Goal: Information Seeking & Learning: Learn about a topic

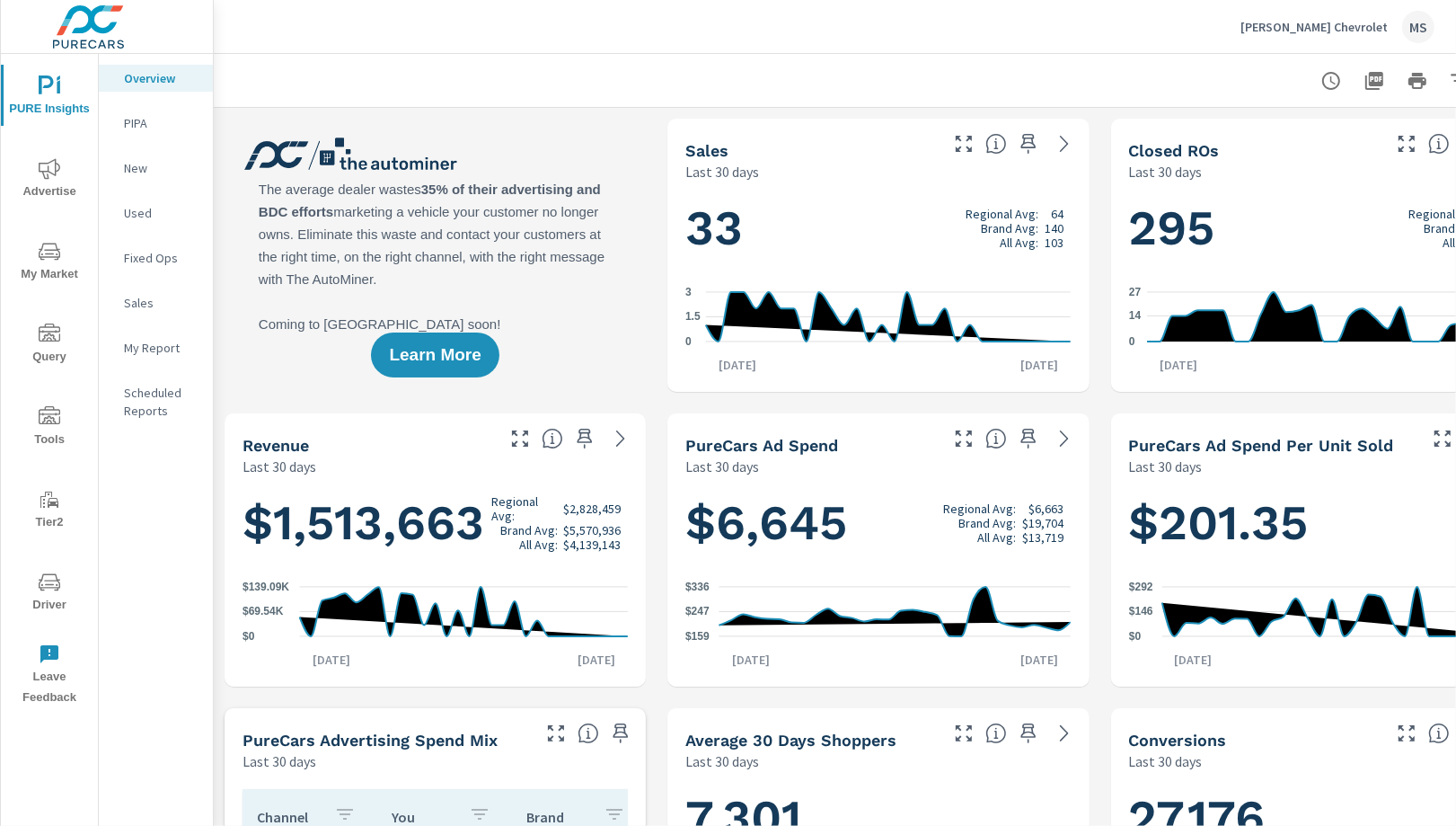
click at [1412, 32] on div "MS" at bounding box center [1418, 27] width 33 height 33
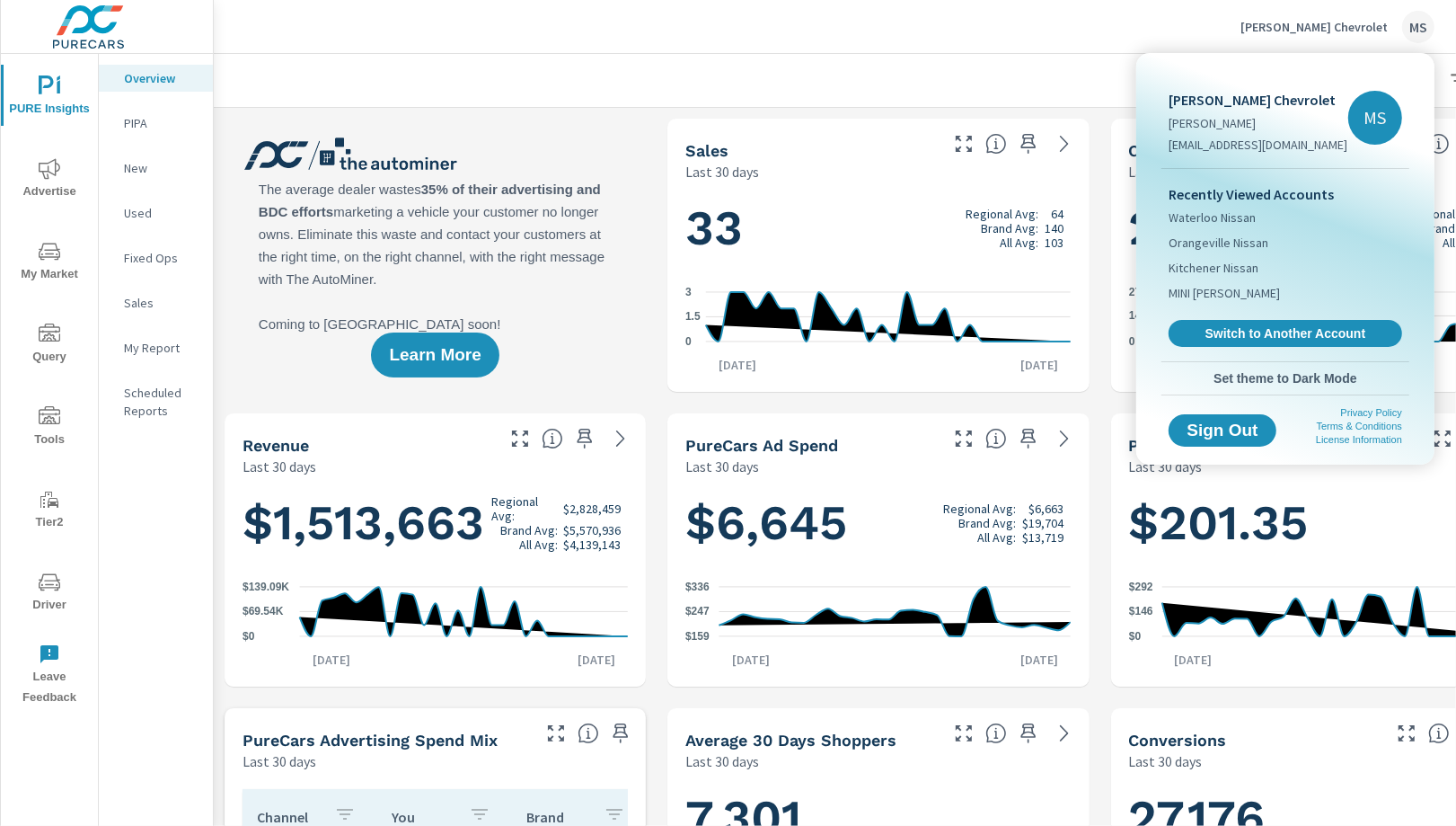
click at [1005, 86] on div at bounding box center [728, 413] width 1456 height 826
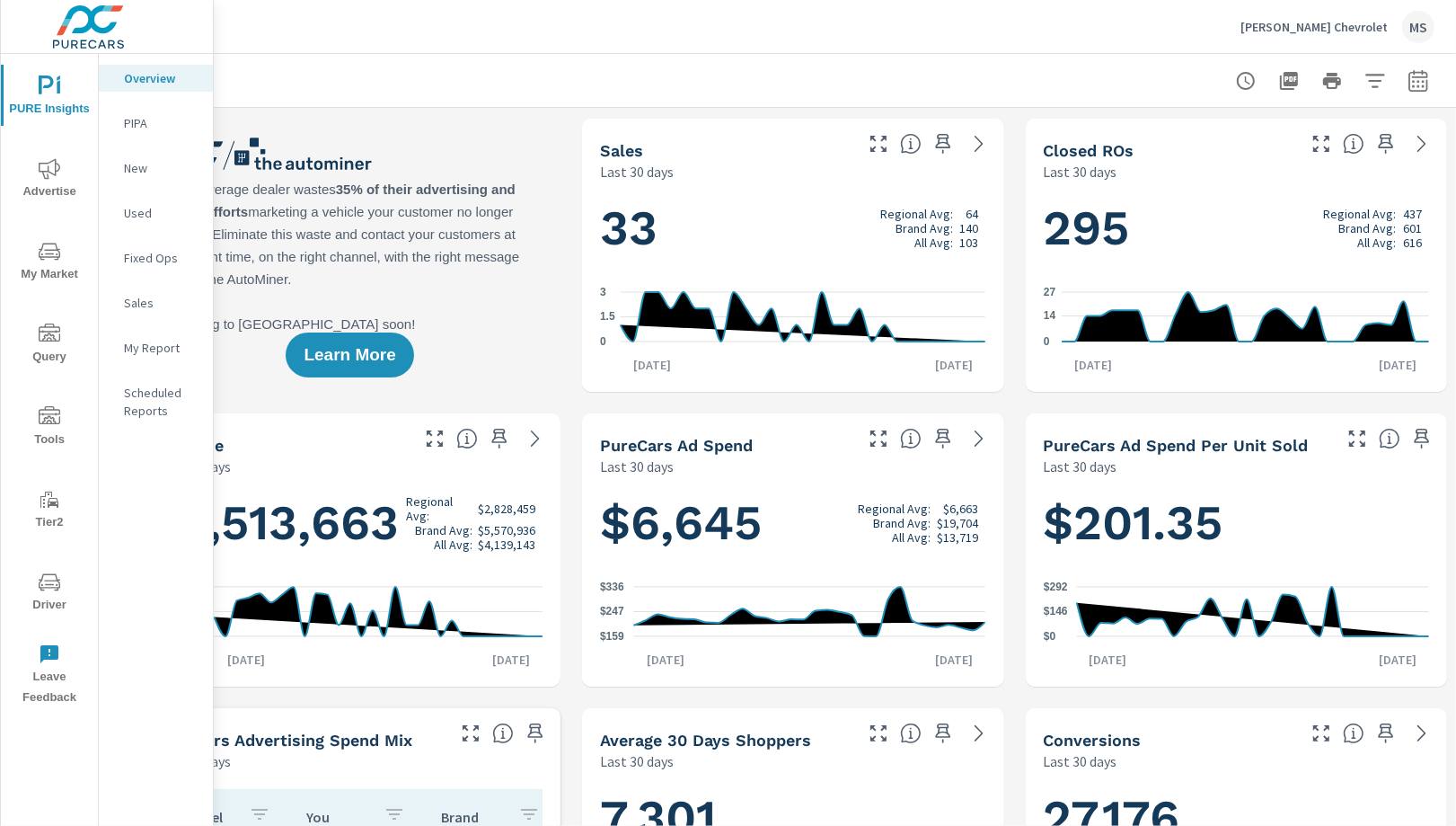
scroll to position [0, 86]
click at [1420, 73] on icon "button" at bounding box center [1416, 80] width 19 height 22
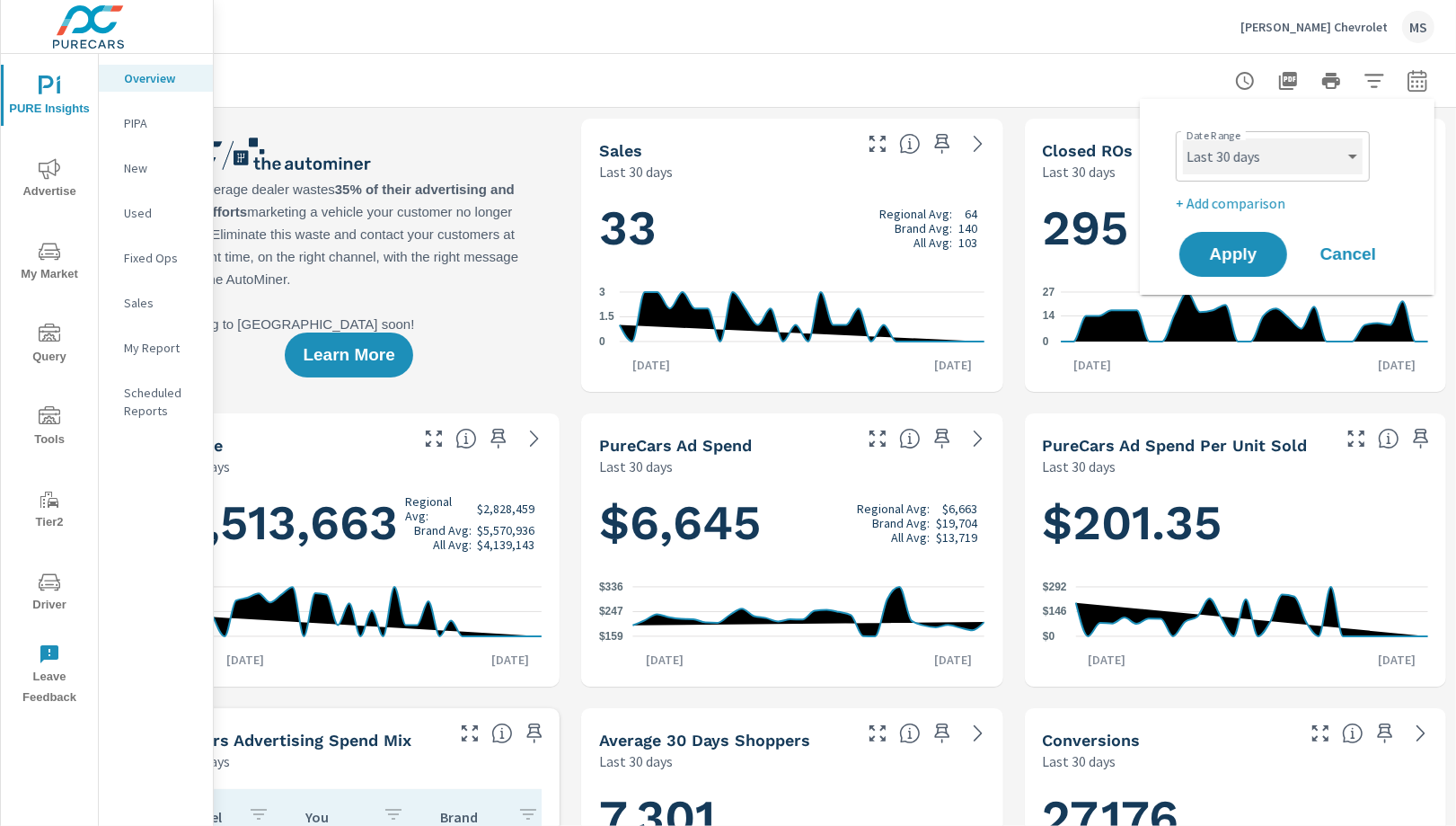
click at [1220, 144] on select "Custom [DATE] Last week Last 7 days Last 14 days Last 30 days Last 45 days Last…" at bounding box center [1273, 157] width 179 height 36
click at [1183, 139] on select "Custom [DATE] Last week Last 7 days Last 14 days Last 30 days Last 45 days Last…" at bounding box center [1273, 157] width 179 height 36
select select "Last month"
click at [1245, 210] on p "+ Add comparison" at bounding box center [1290, 203] width 230 height 22
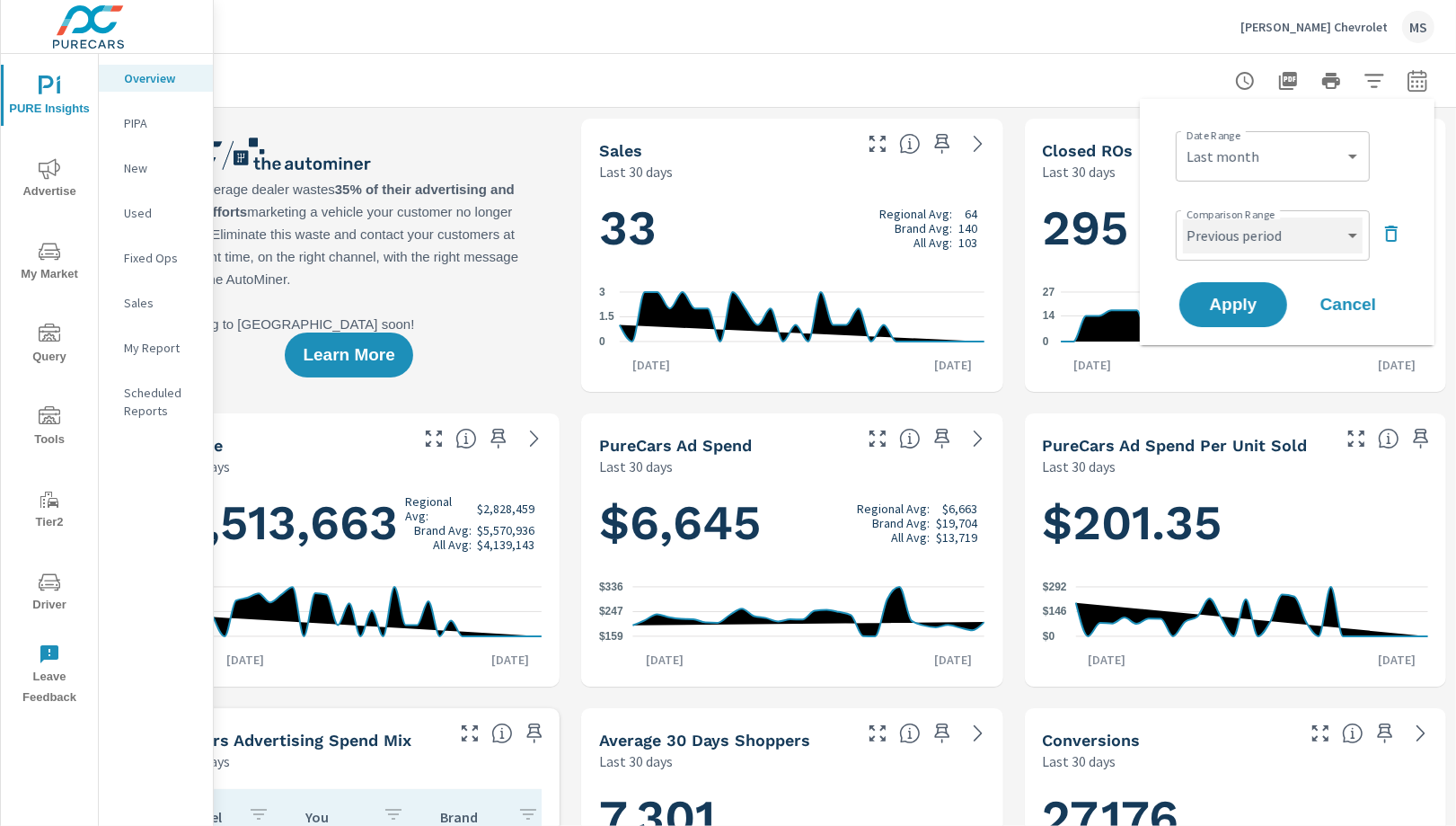
click at [1245, 227] on select "Custom Previous period Previous month Previous year" at bounding box center [1273, 235] width 179 height 36
click at [1183, 217] on select "Custom Previous period Previous month Previous year" at bounding box center [1273, 235] width 179 height 36
select select "Previous month"
click at [1247, 303] on span "Apply" at bounding box center [1233, 304] width 73 height 17
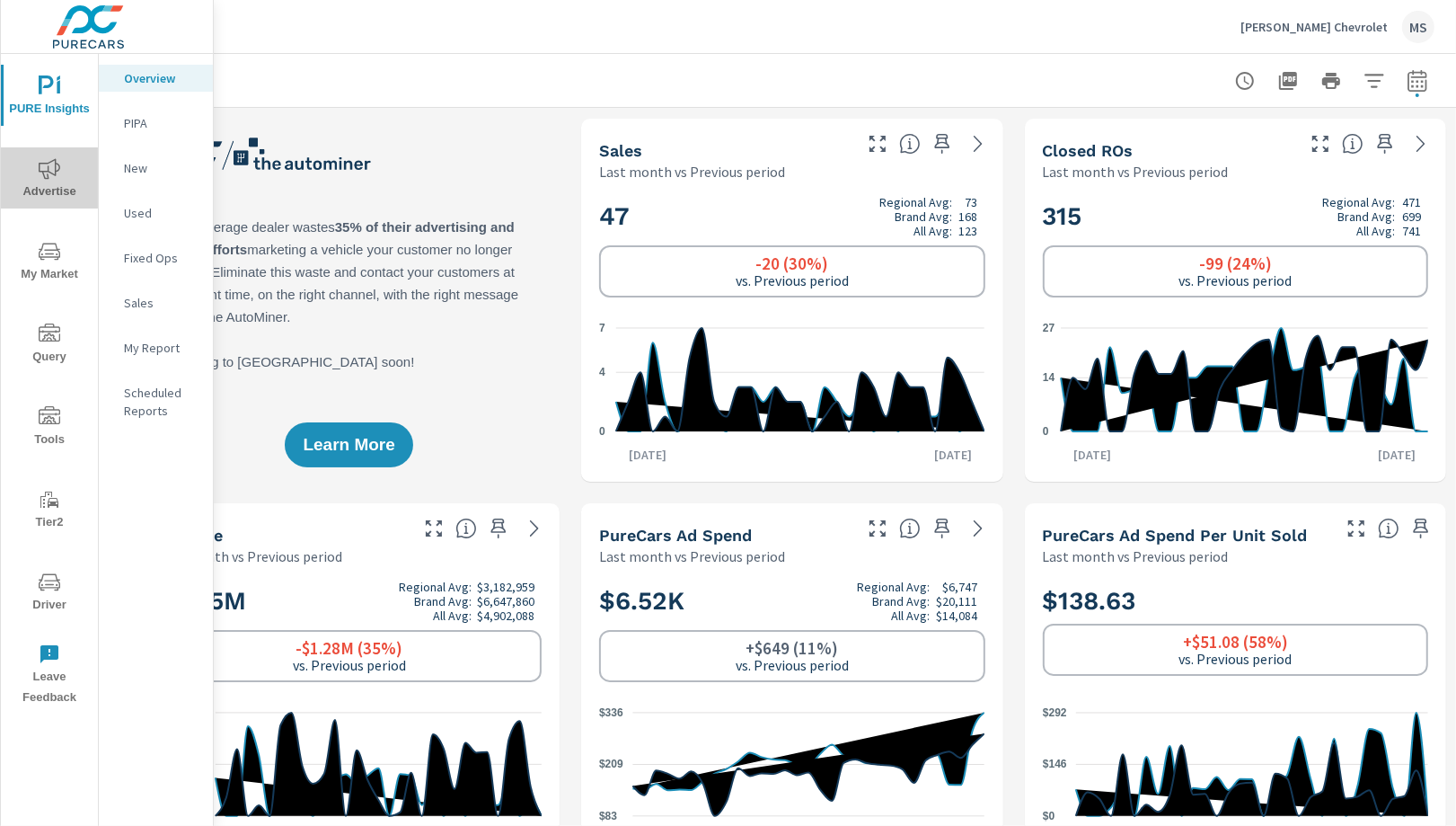
click at [52, 179] on span "Advertise" at bounding box center [49, 180] width 86 height 44
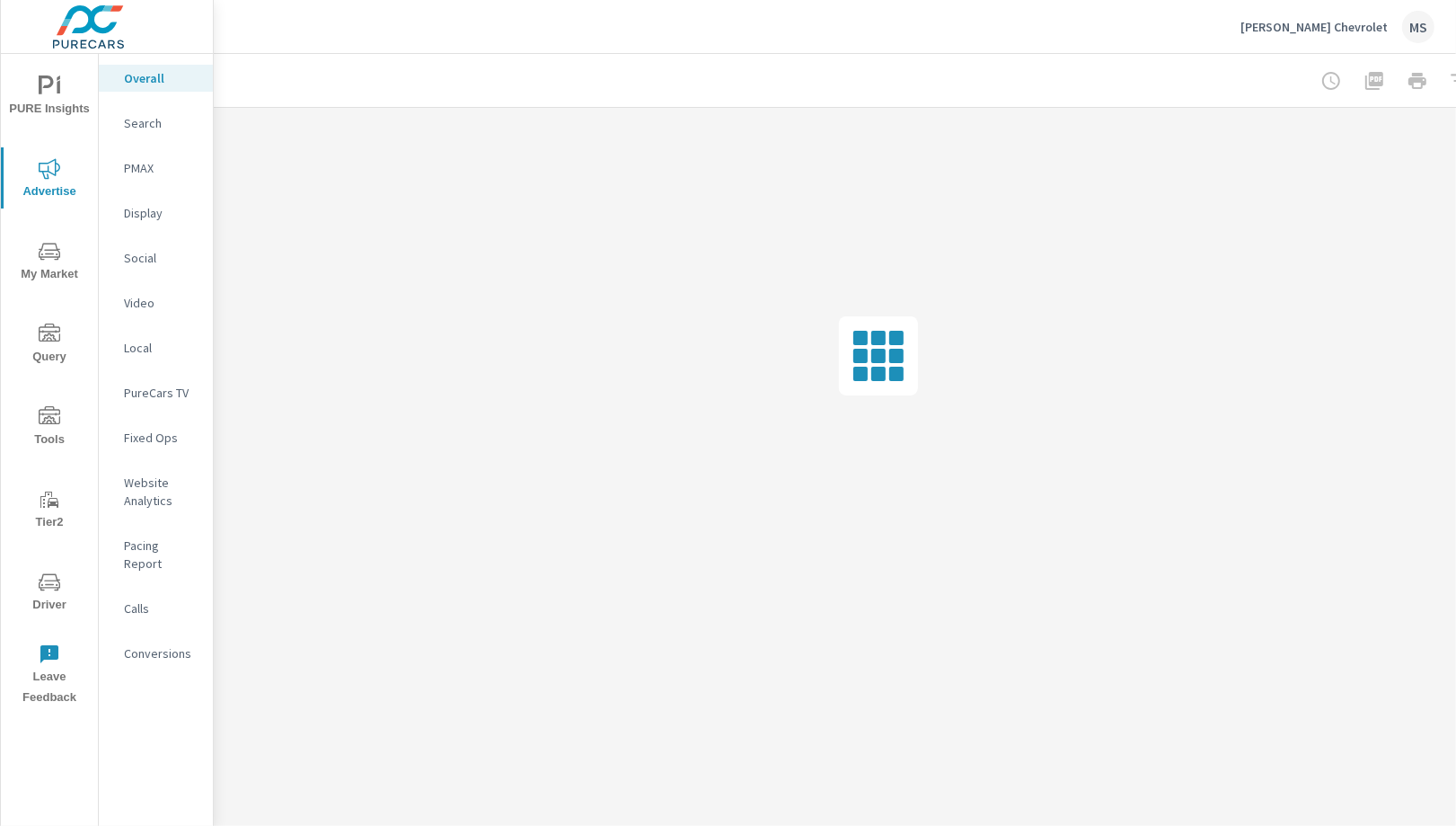
click at [145, 261] on p "Social" at bounding box center [161, 258] width 74 height 18
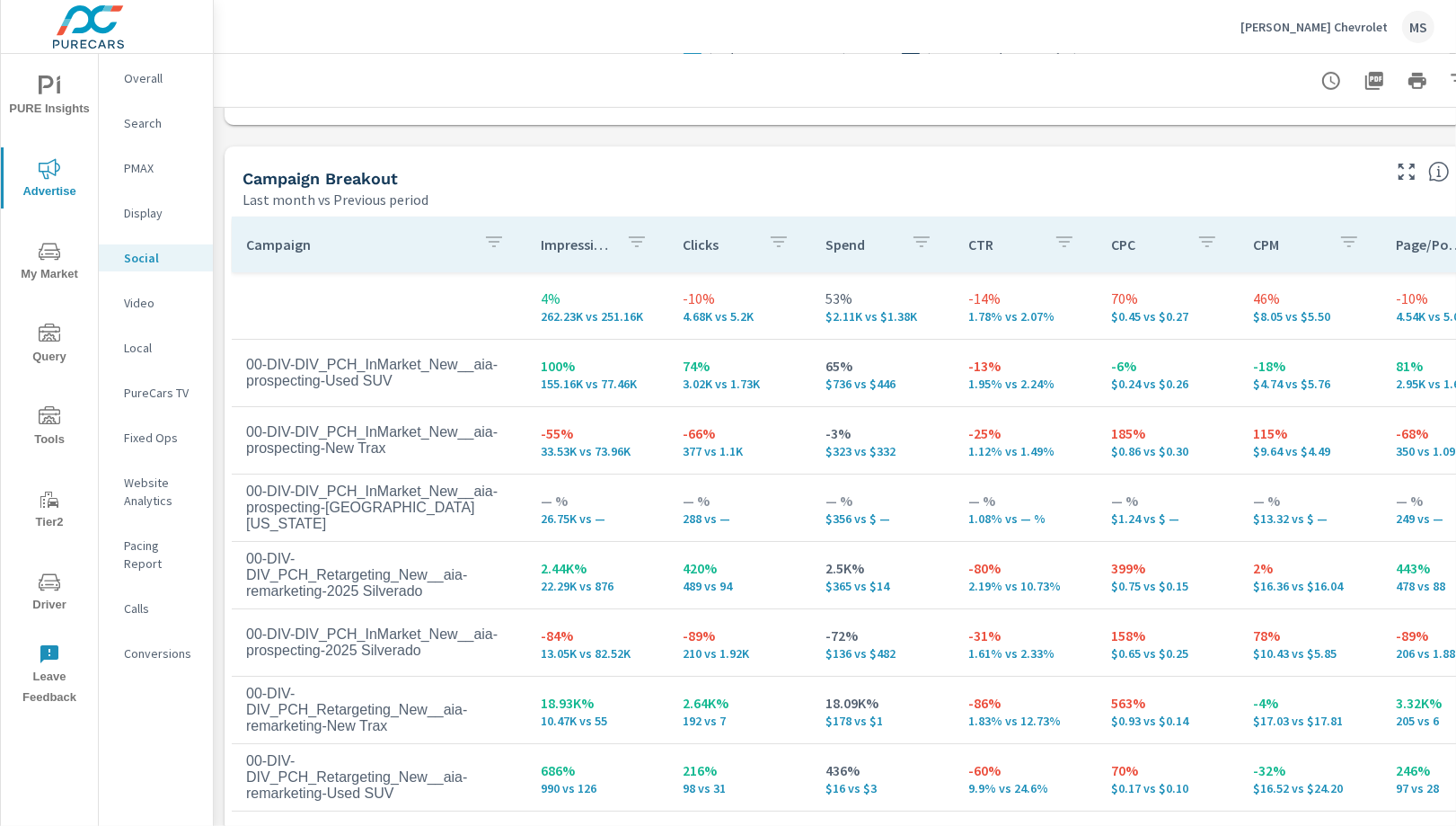
scroll to position [742, 86]
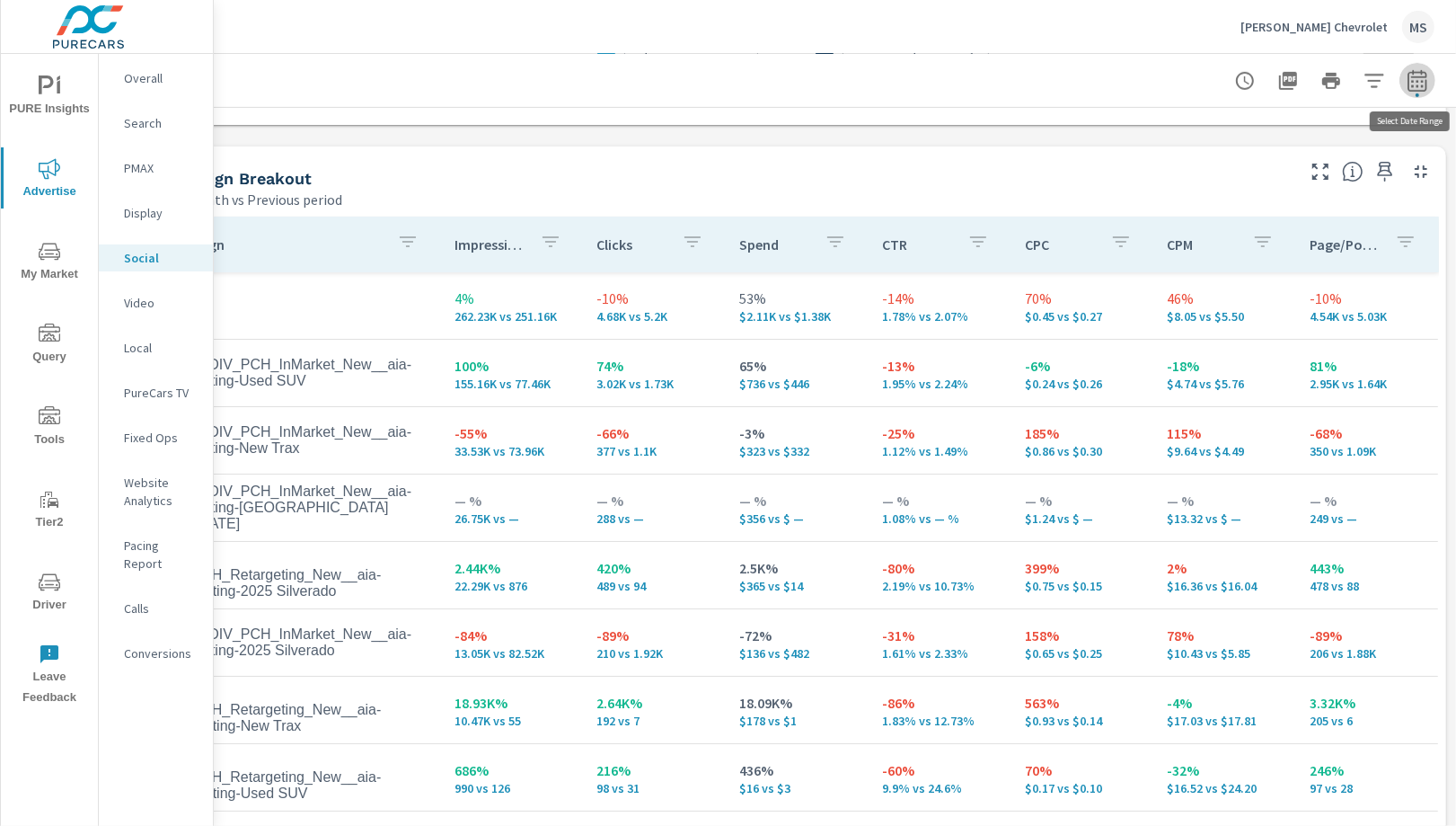
click at [1421, 78] on icon "button" at bounding box center [1417, 81] width 22 height 22
select select "Last month"
select select "Previous period"
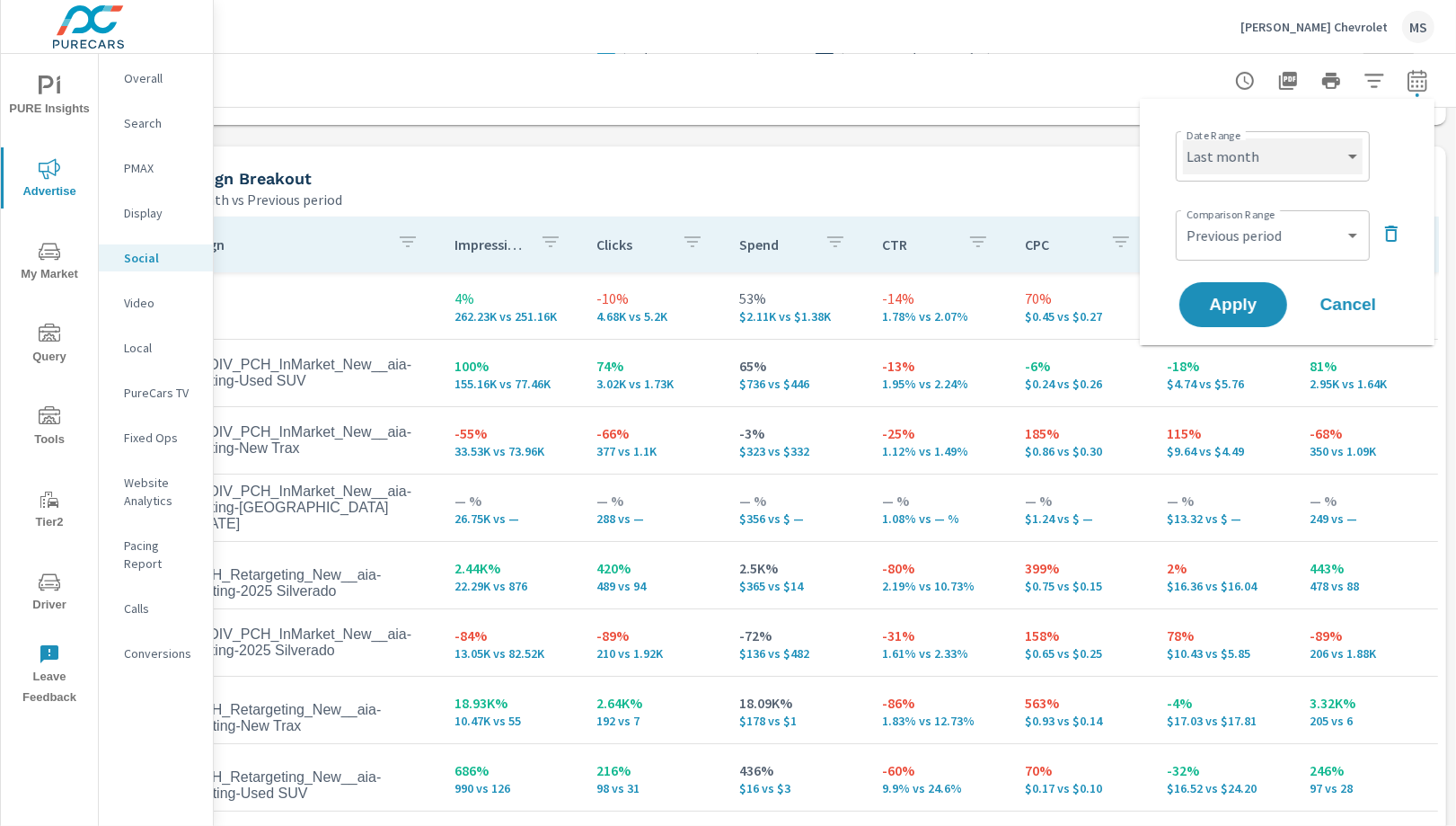
click at [1225, 160] on select "Custom [DATE] Last week Last 7 days Last 14 days Last 30 days Last 45 days Last…" at bounding box center [1273, 157] width 179 height 36
click at [1183, 139] on select "Custom [DATE] Last week Last 7 days Last 14 days Last 30 days Last 45 days Last…" at bounding box center [1273, 157] width 179 height 36
select select "Month to date"
click at [1208, 304] on span "Apply" at bounding box center [1233, 304] width 73 height 17
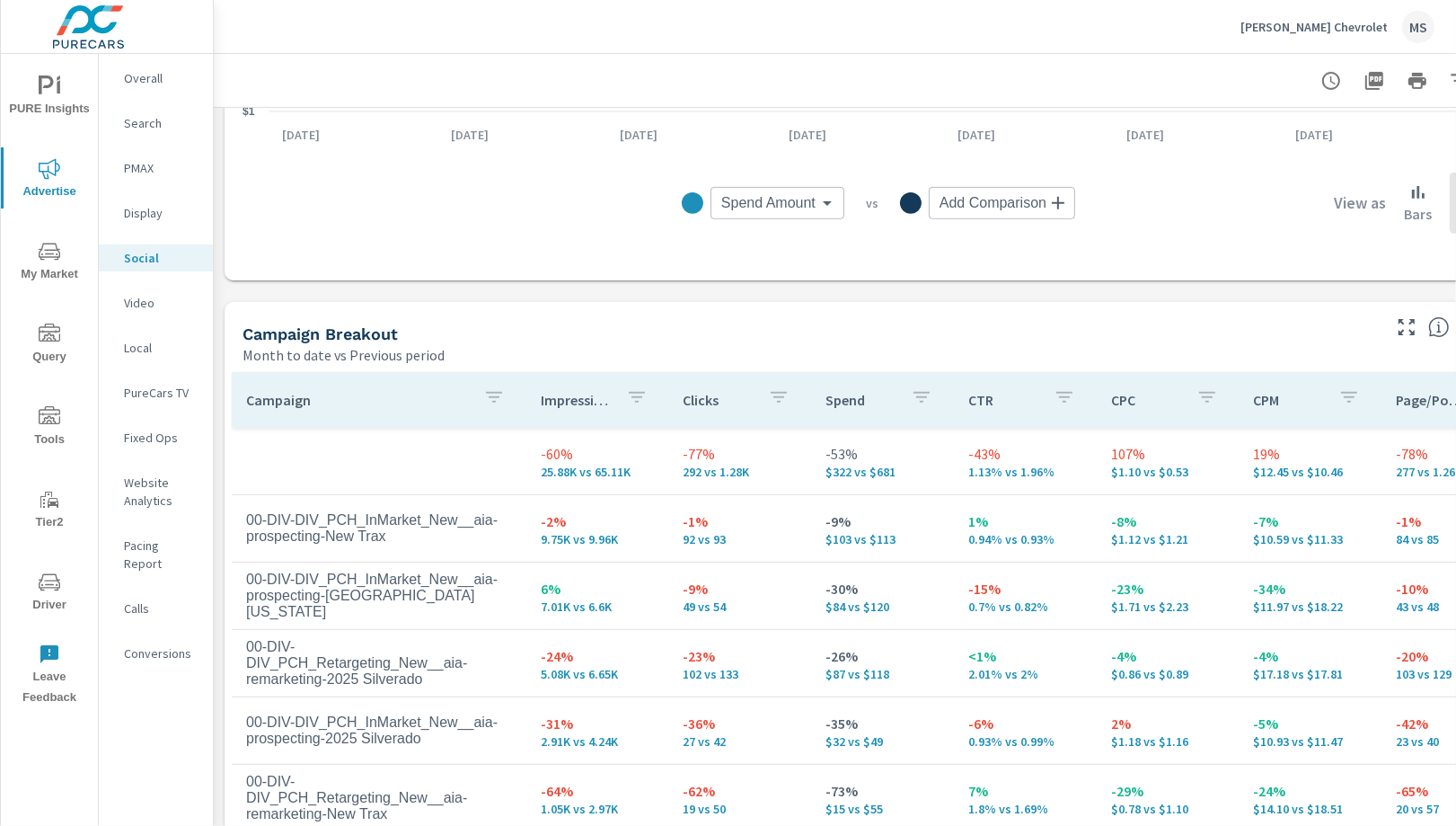
scroll to position [617, 0]
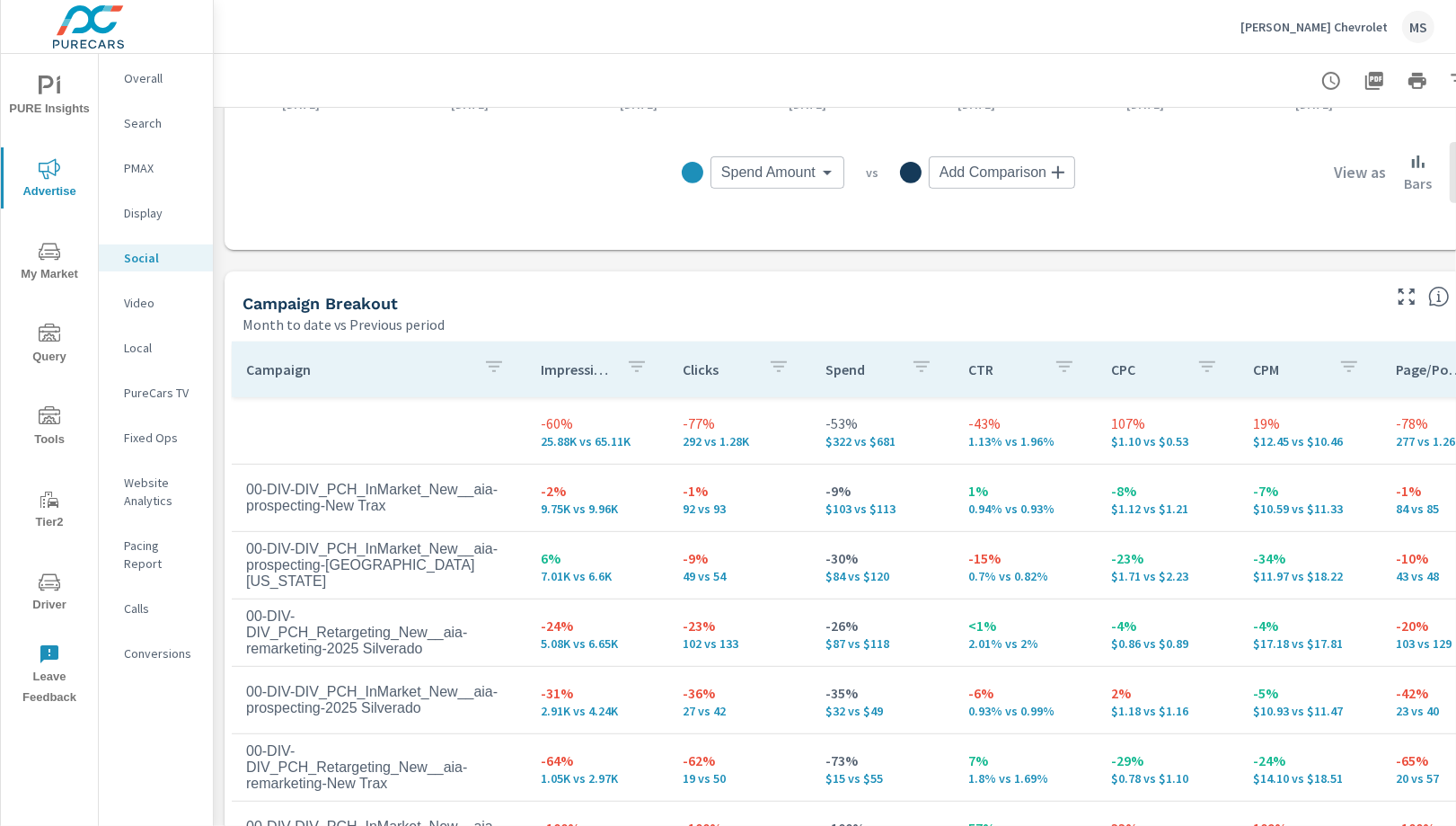
click at [1436, 204] on div "Spend Amount Spend Amount ​ vs Add Comparison ​ View as Bars Lines" at bounding box center [878, 173] width 1243 height 90
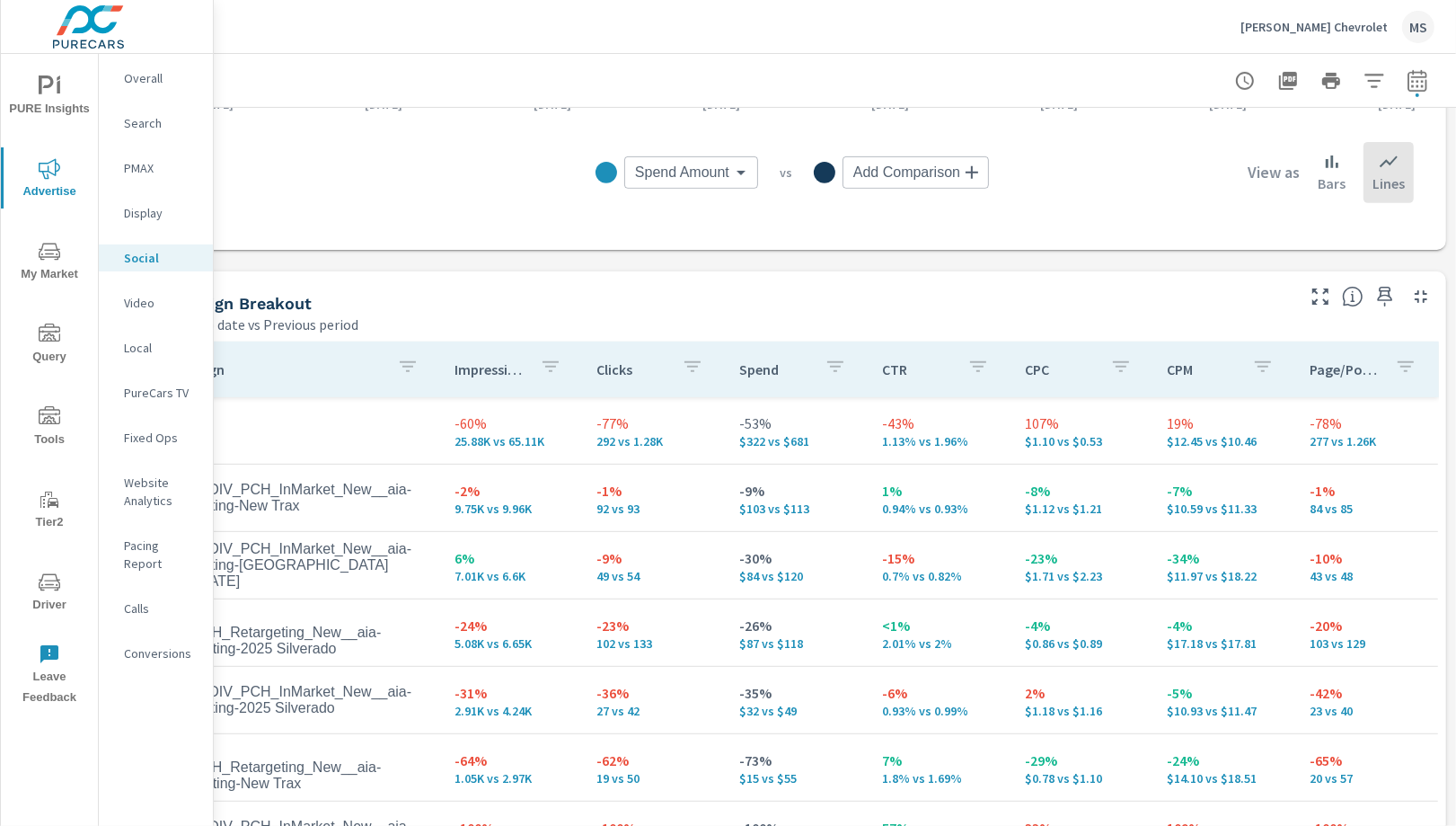
click at [1407, 89] on icon "button" at bounding box center [1416, 80] width 19 height 22
select select "Month to date"
select select "Previous period"
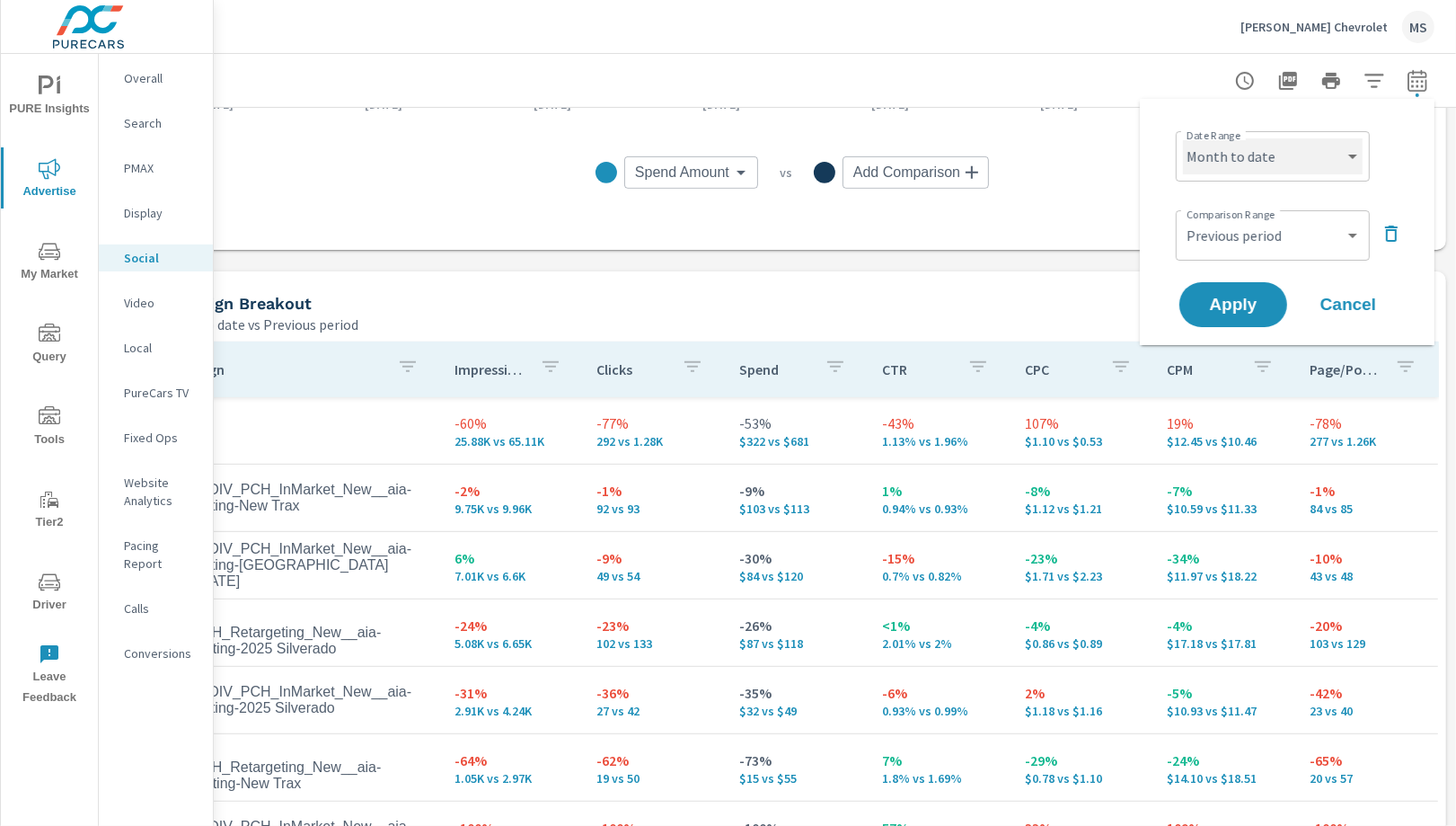
click at [1265, 156] on select "Custom [DATE] Last week Last 7 days Last 14 days Last 30 days Last 45 days Last…" at bounding box center [1273, 157] width 179 height 36
click at [1183, 139] on select "Custom [DATE] Last week Last 7 days Last 14 days Last 30 days Last 45 days Last…" at bounding box center [1273, 157] width 179 height 36
select select "Last month"
click at [1254, 308] on span "Apply" at bounding box center [1233, 304] width 73 height 17
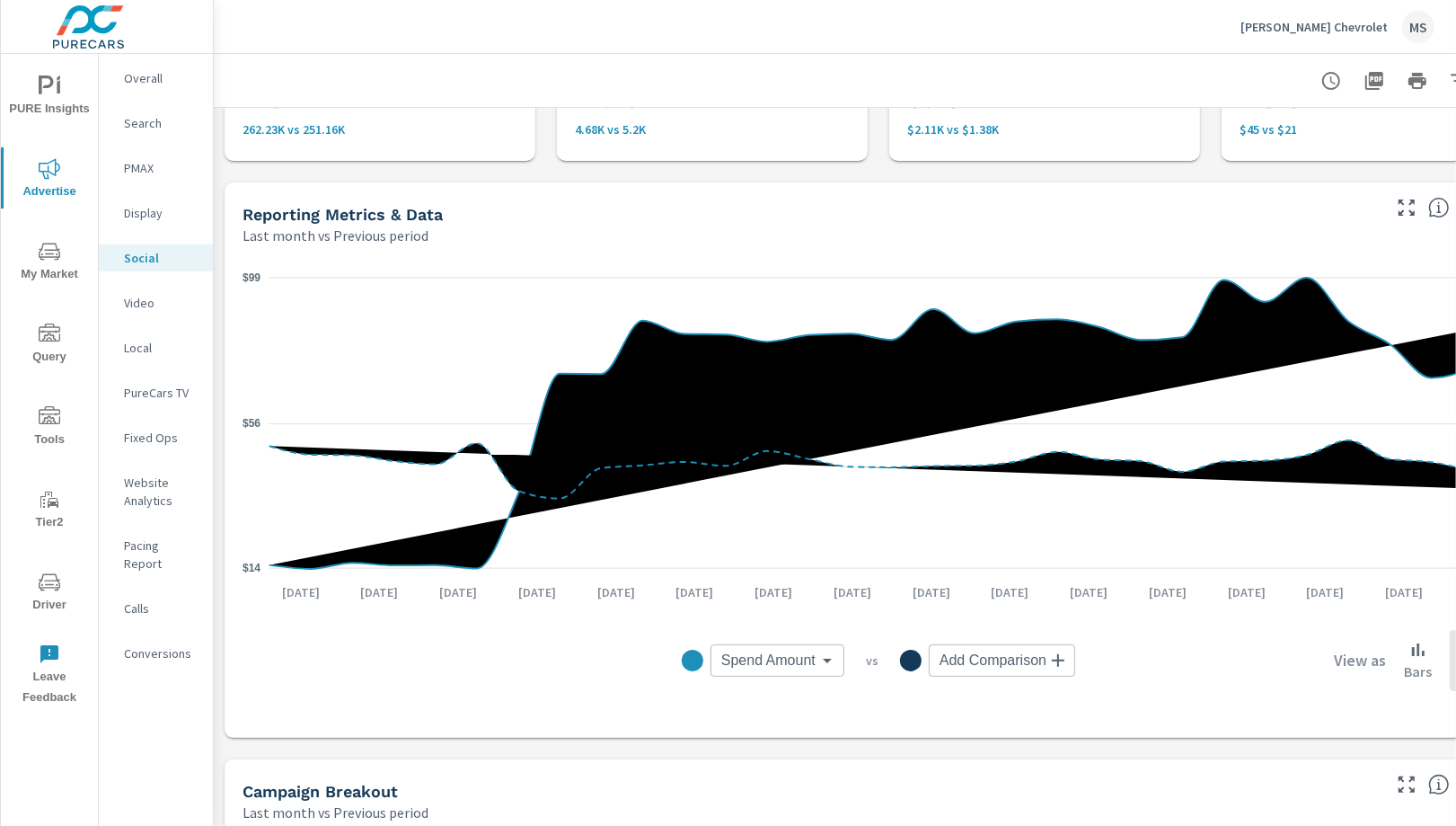
scroll to position [132, 0]
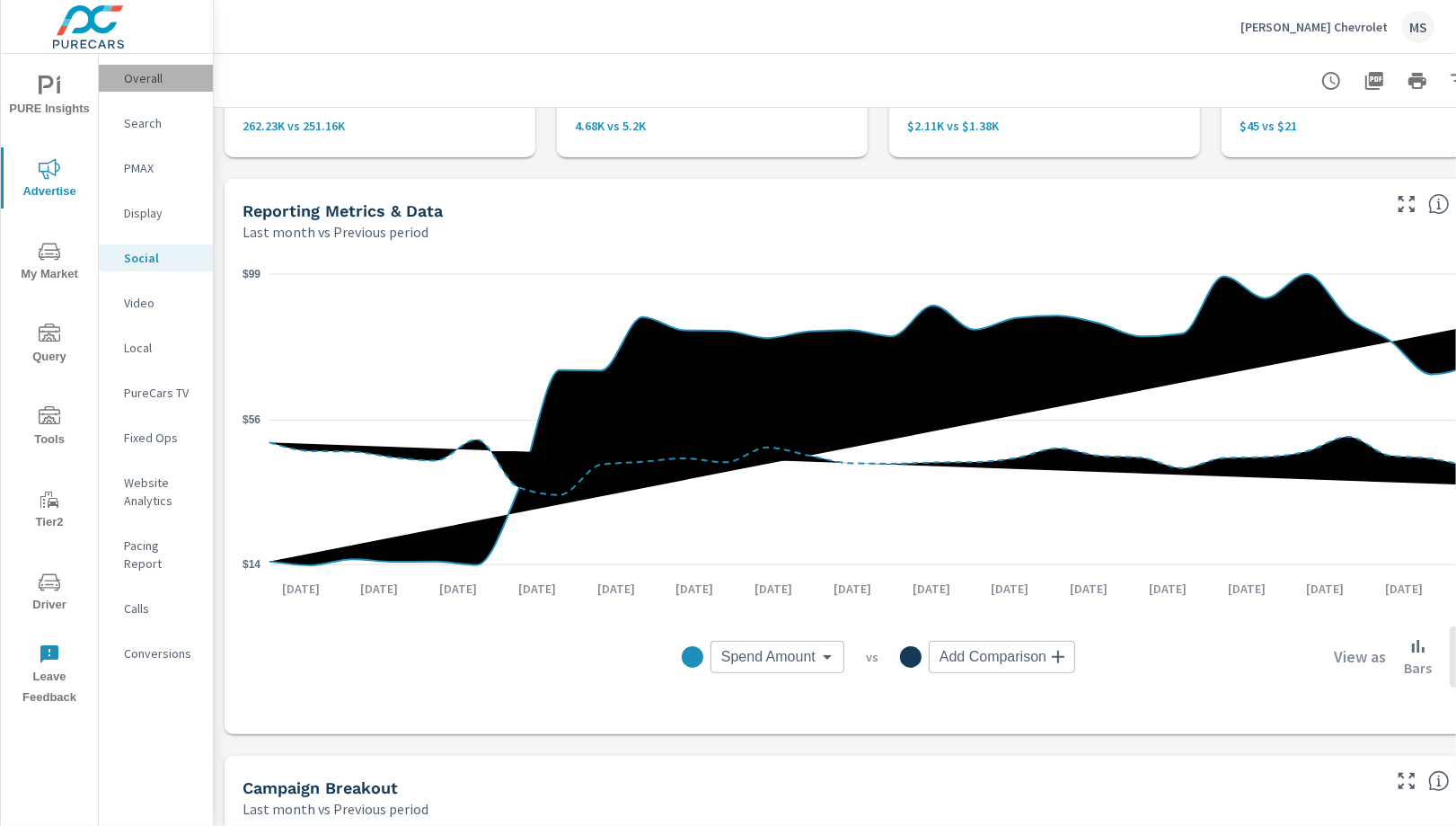
click at [139, 77] on p "Overall" at bounding box center [161, 78] width 74 height 18
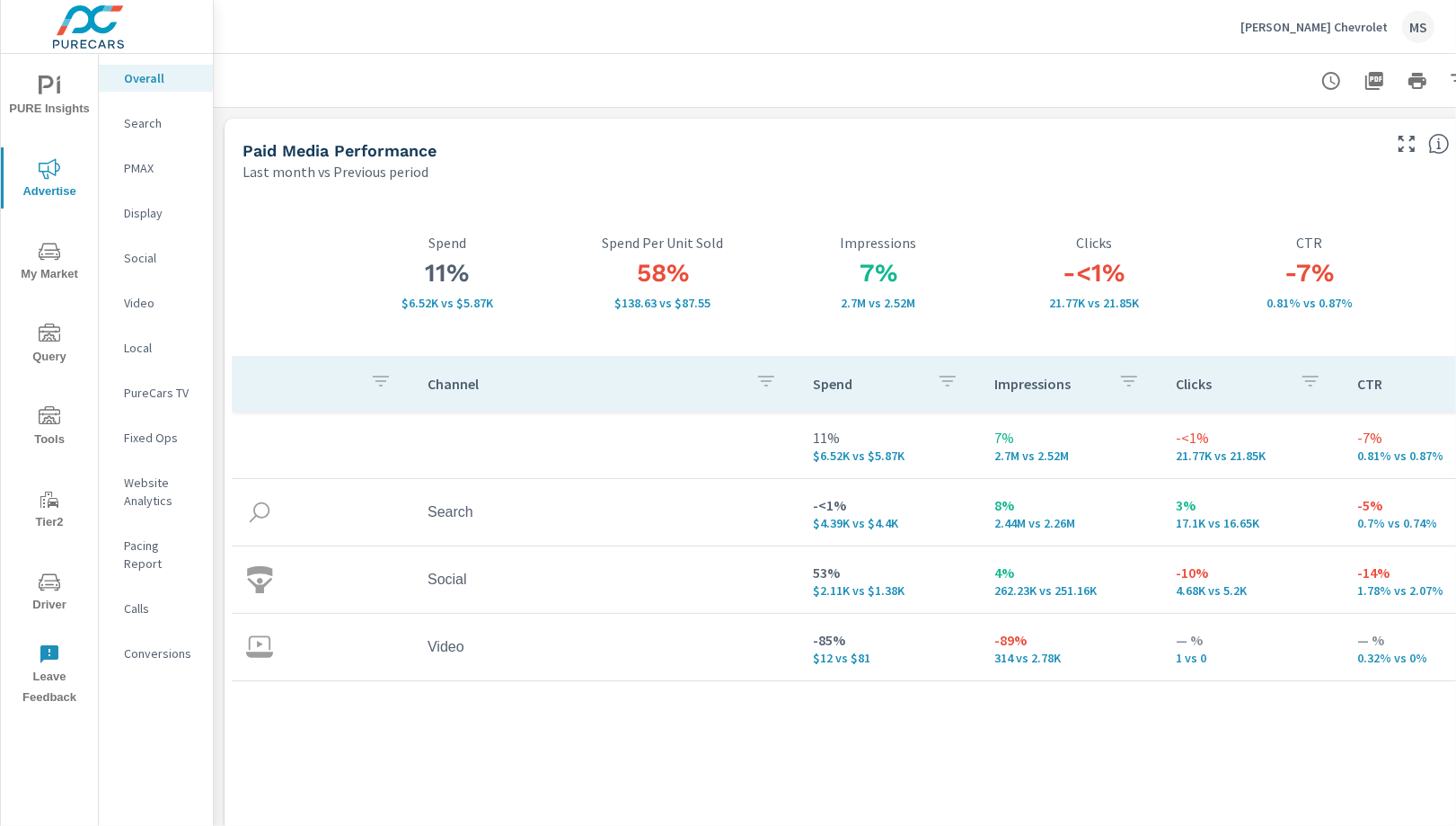
click at [159, 485] on p "Website Analytics" at bounding box center [161, 492] width 74 height 36
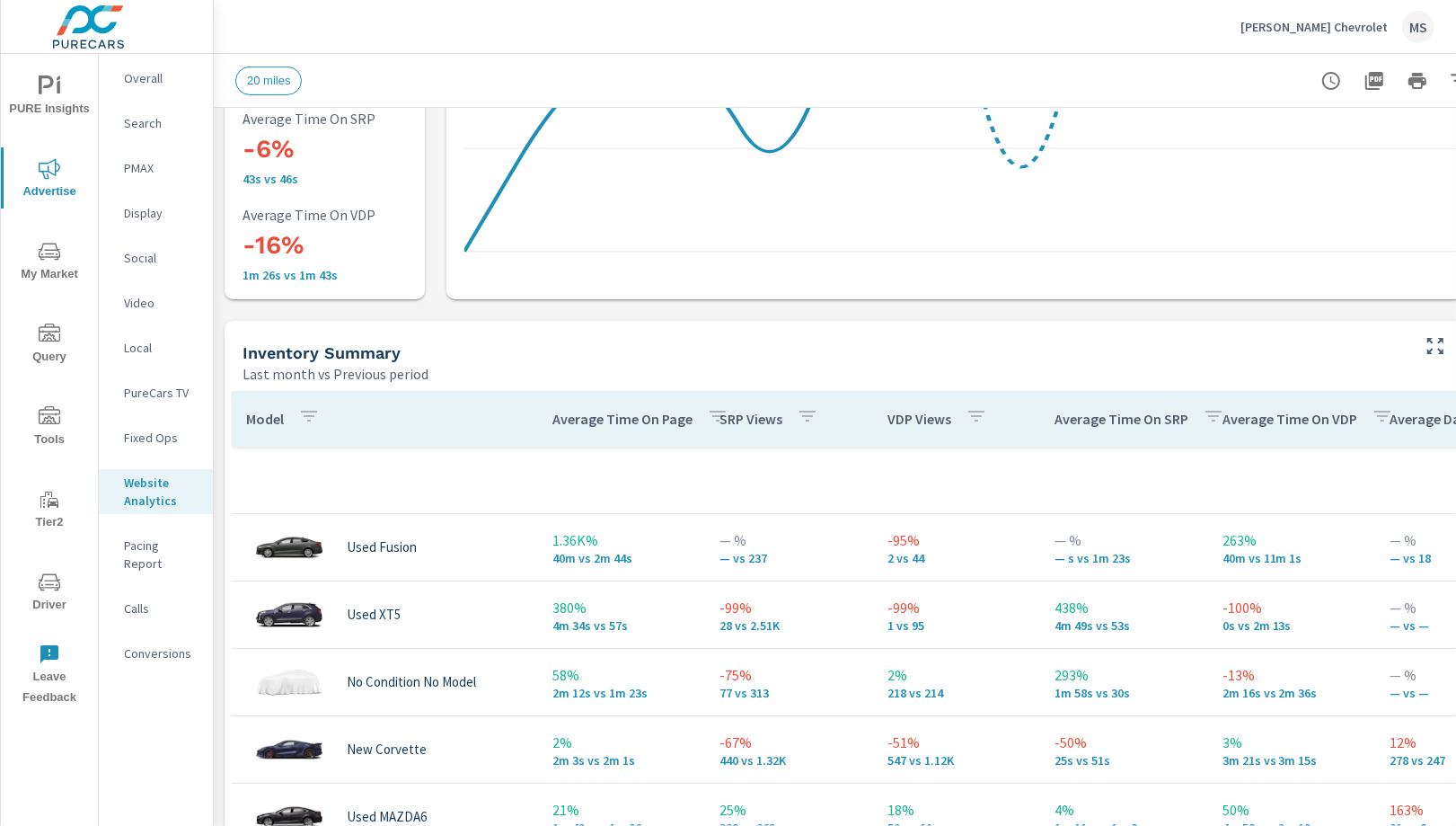
scroll to position [567, 86]
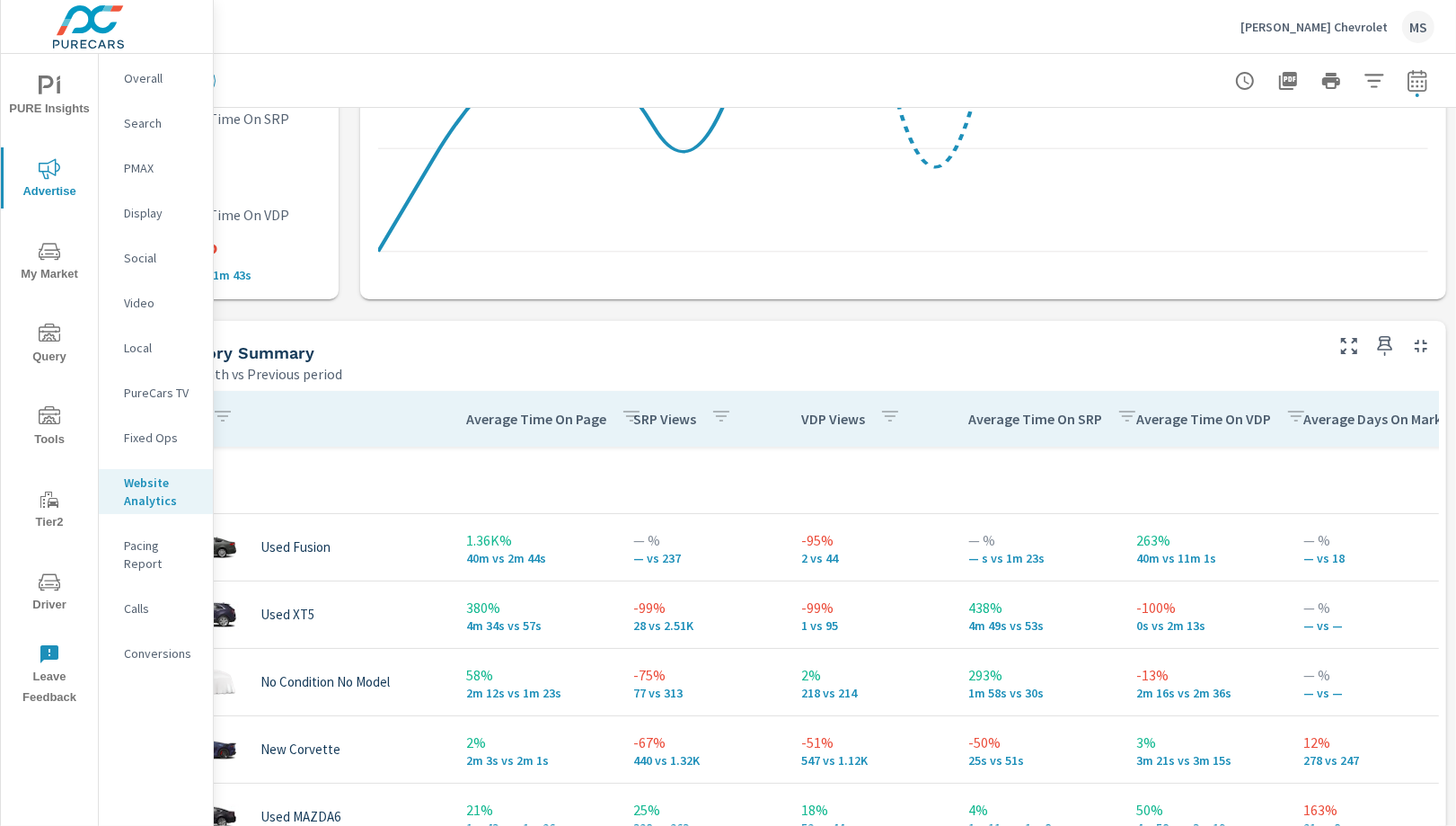
click at [1367, 81] on icon "button" at bounding box center [1375, 81] width 22 height 22
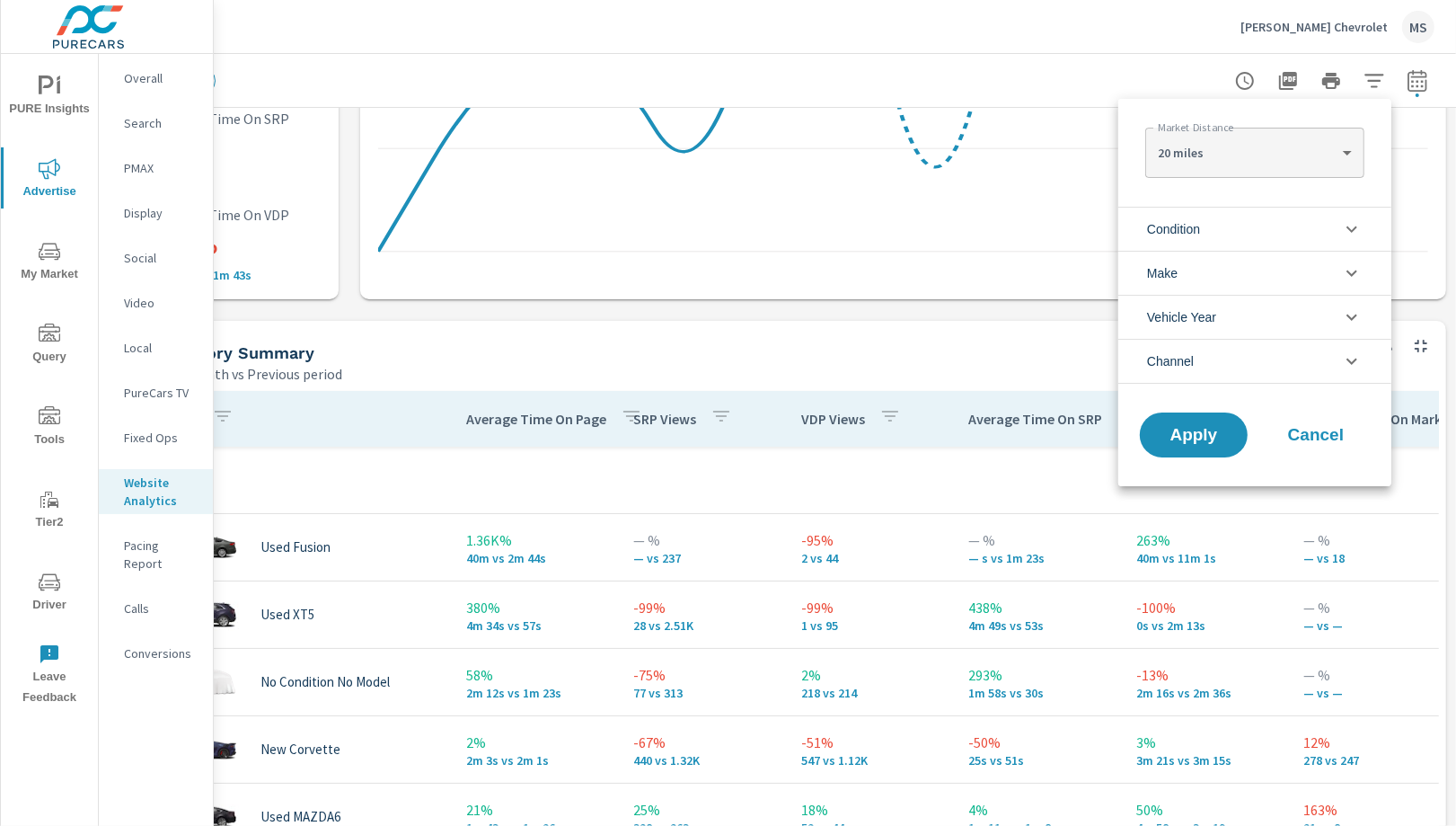
click at [1180, 229] on span "Condition" at bounding box center [1173, 229] width 53 height 44
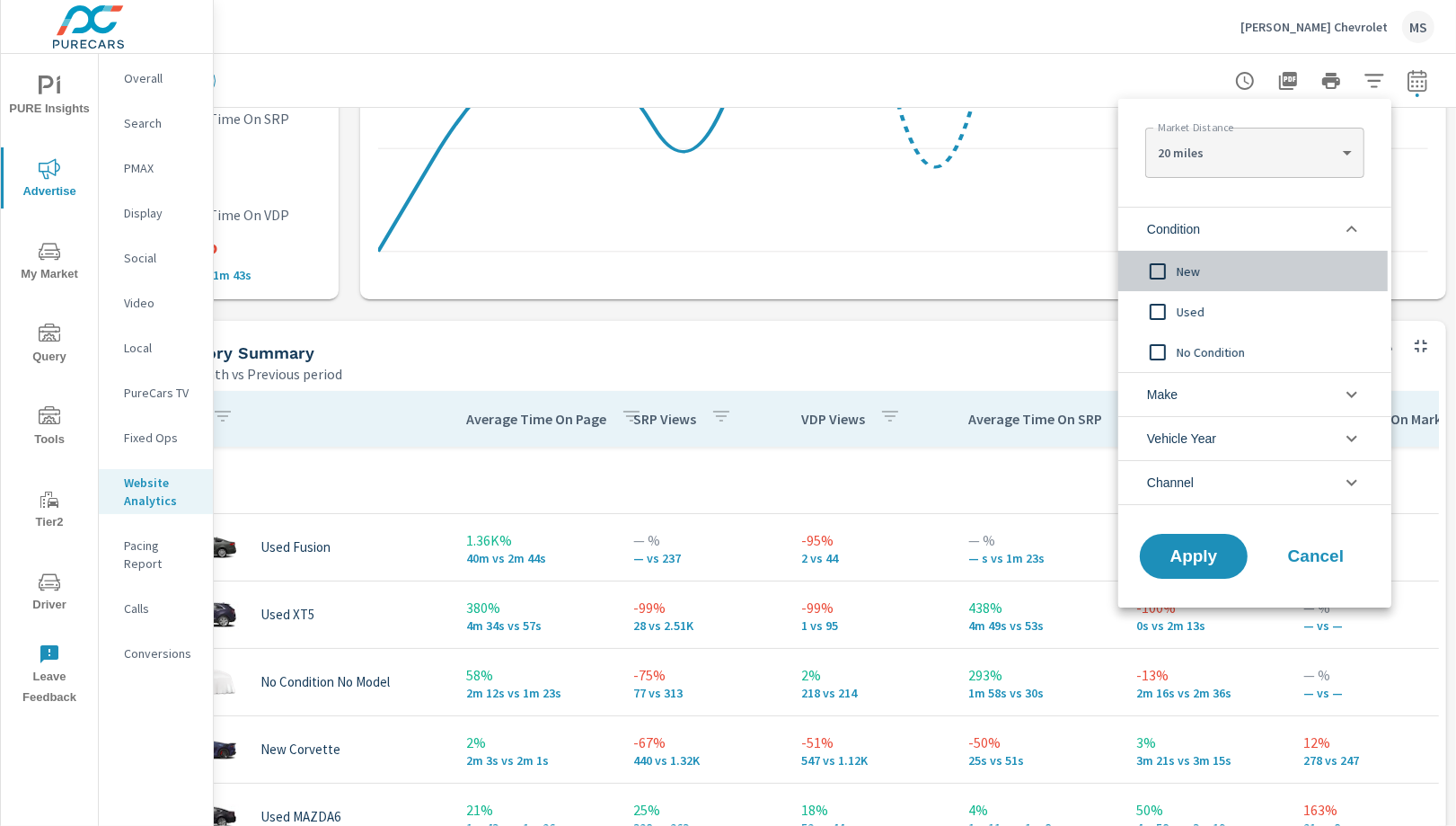
click at [1176, 264] on span "New" at bounding box center [1275, 272] width 196 height 22
click at [1210, 548] on span "Apply" at bounding box center [1193, 556] width 73 height 17
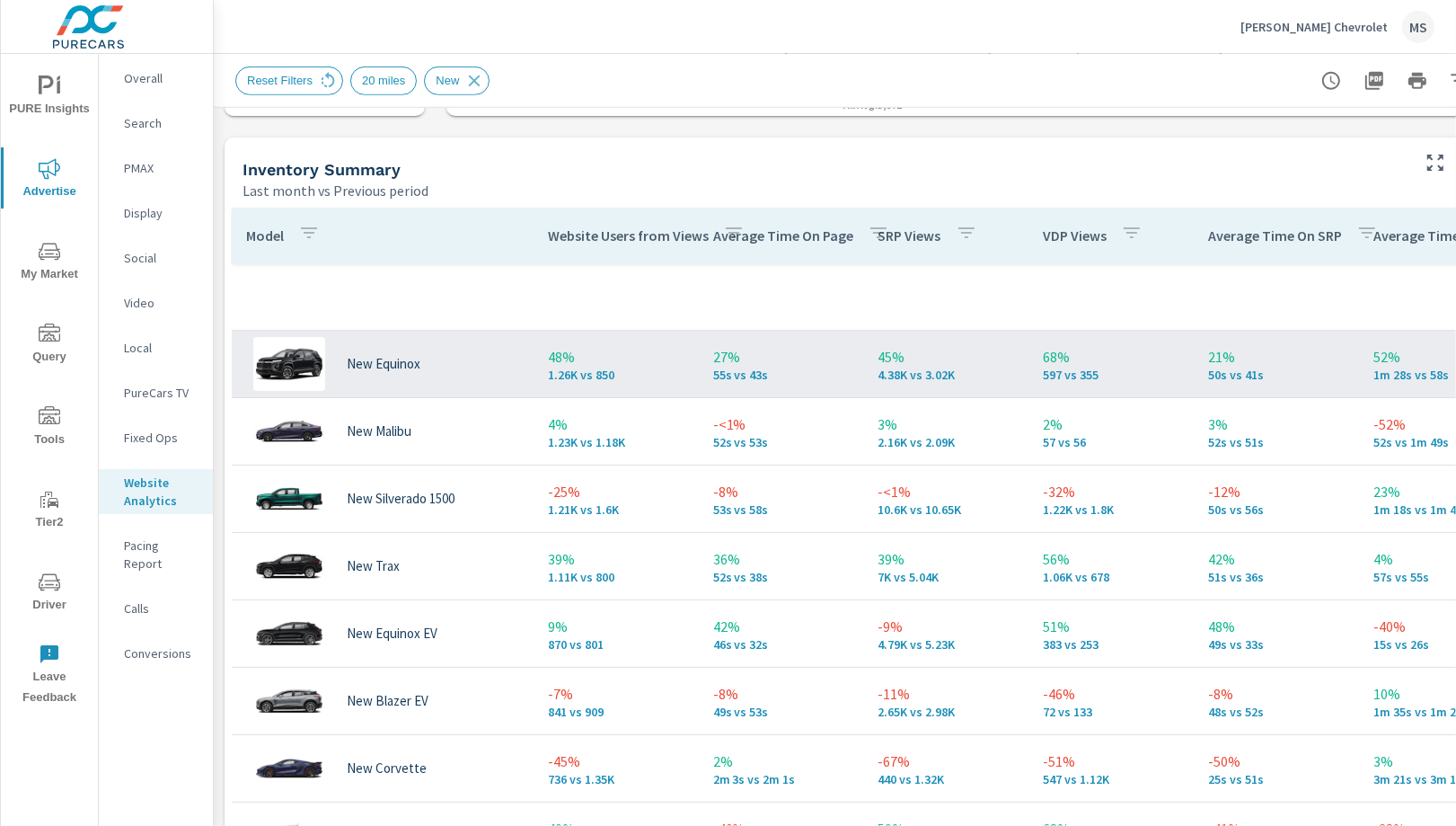
scroll to position [752, 0]
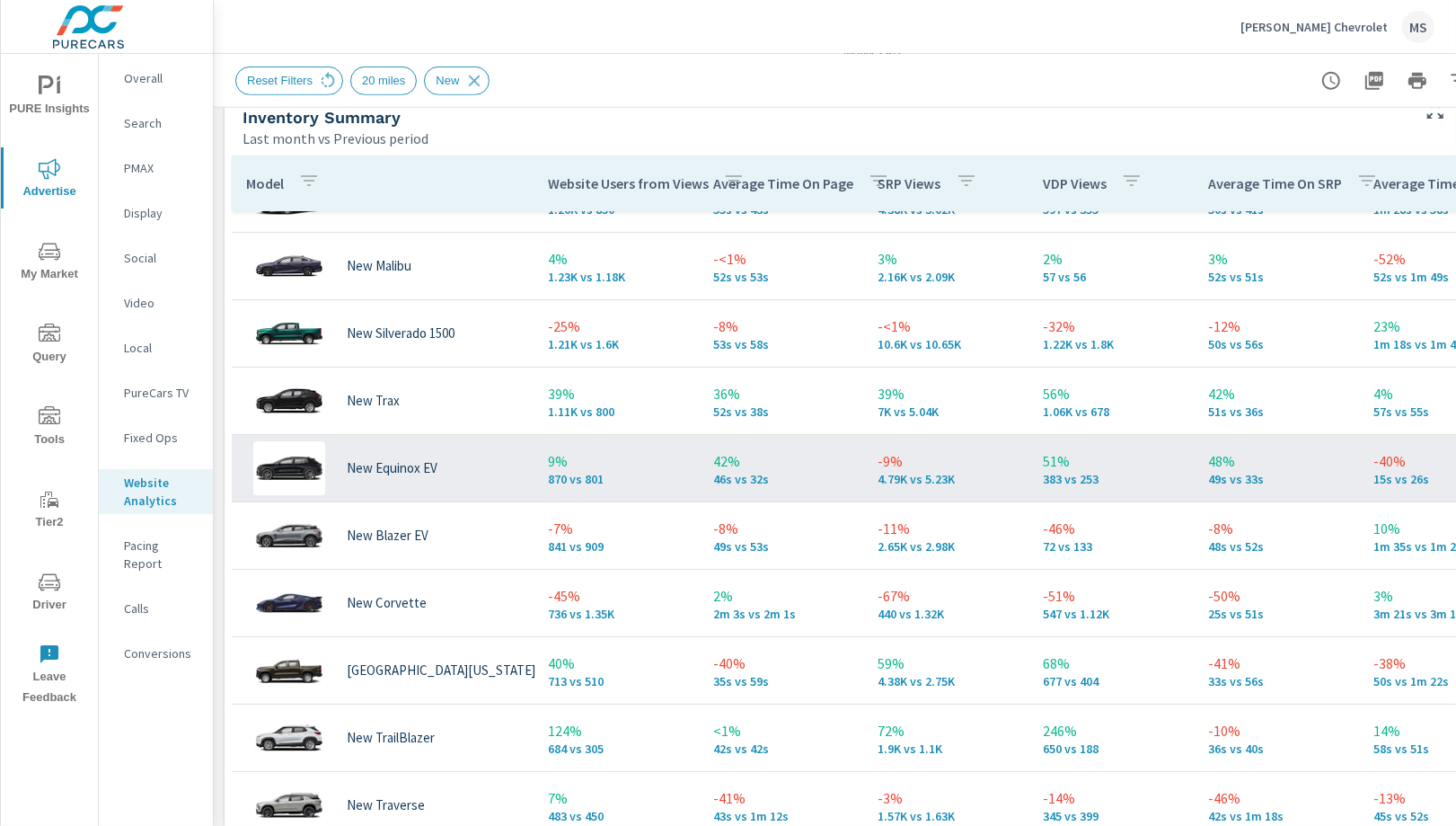
scroll to position [806, 0]
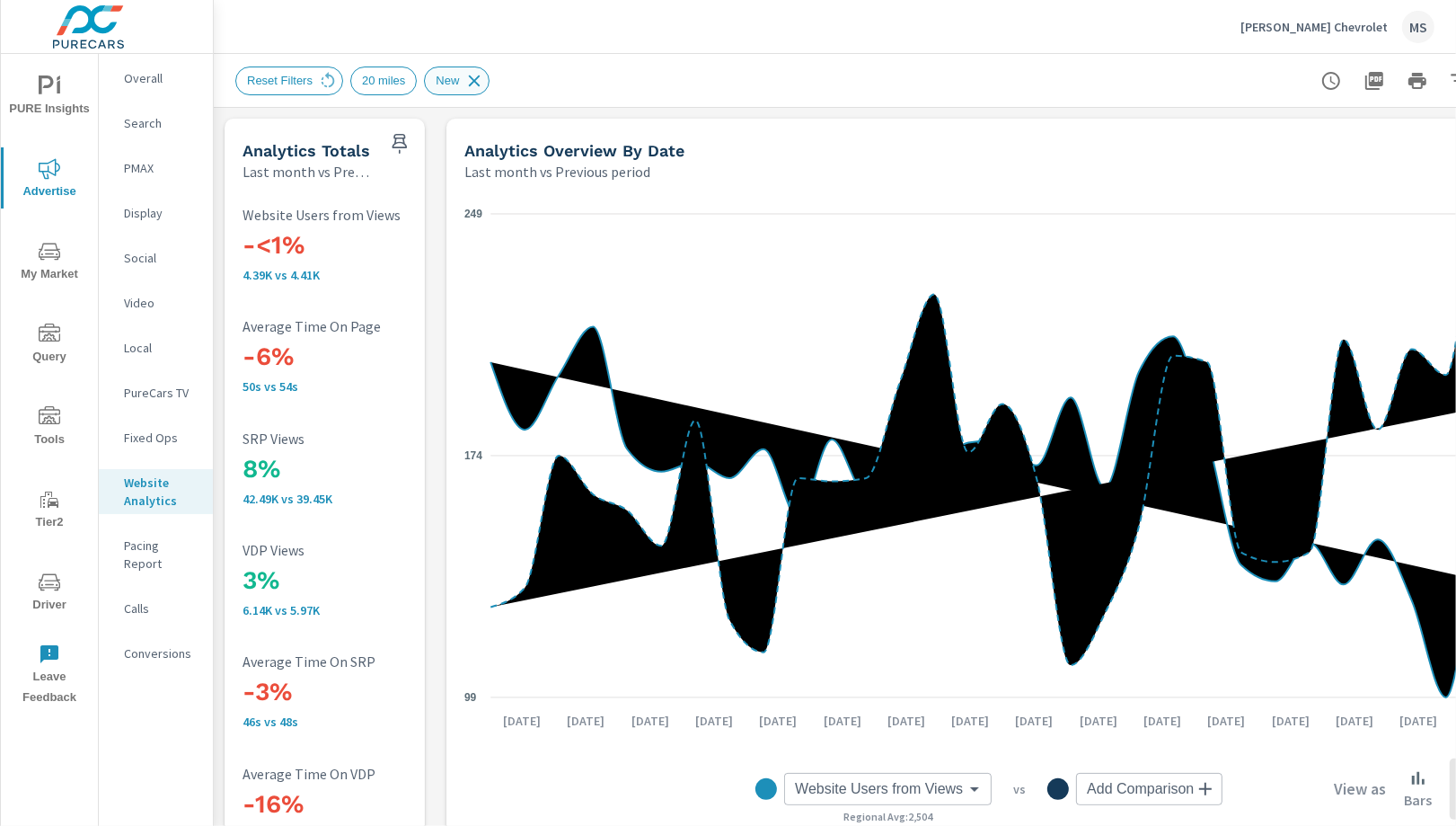
click at [470, 77] on icon at bounding box center [475, 81] width 20 height 20
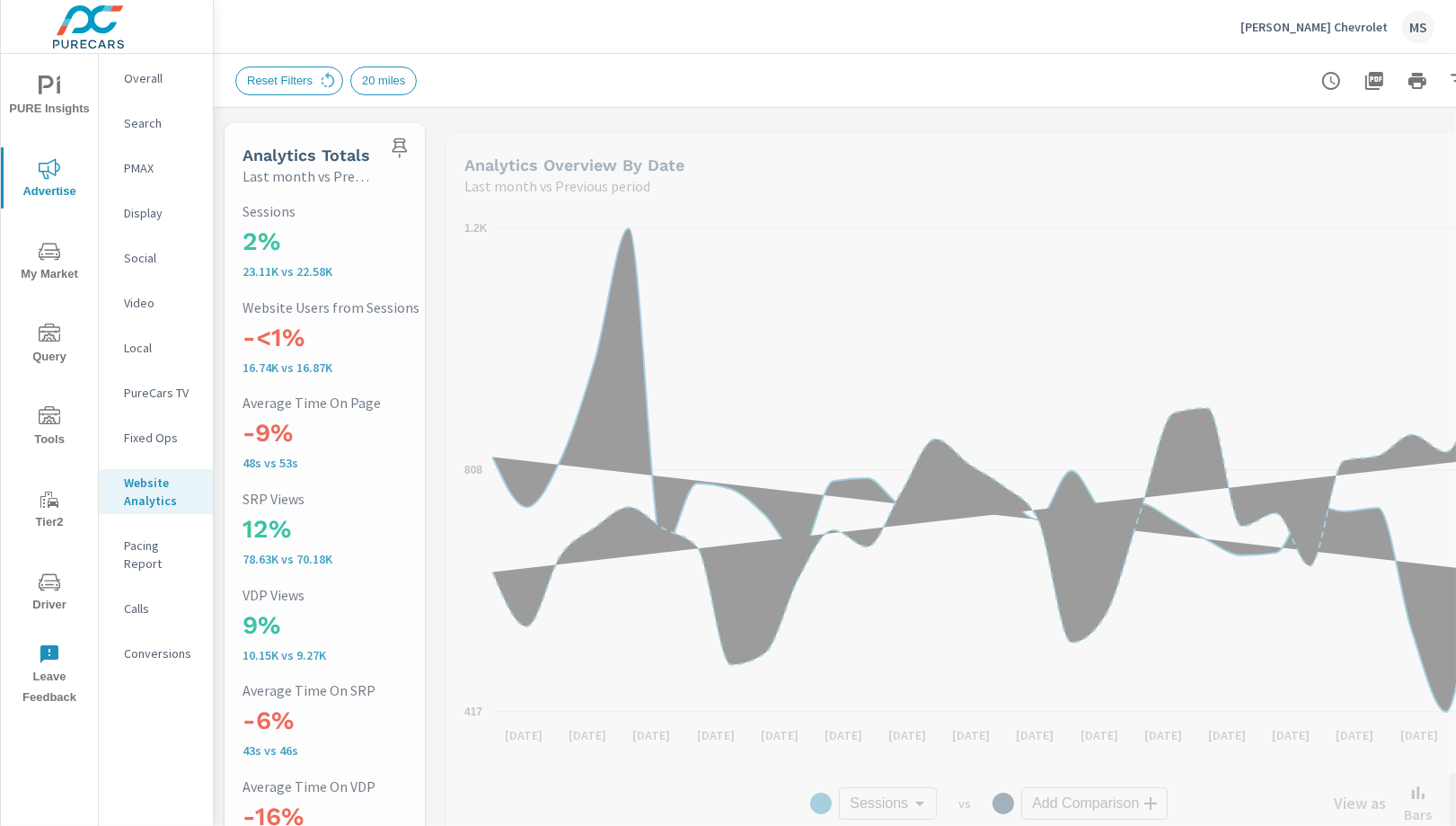
scroll to position [67, 0]
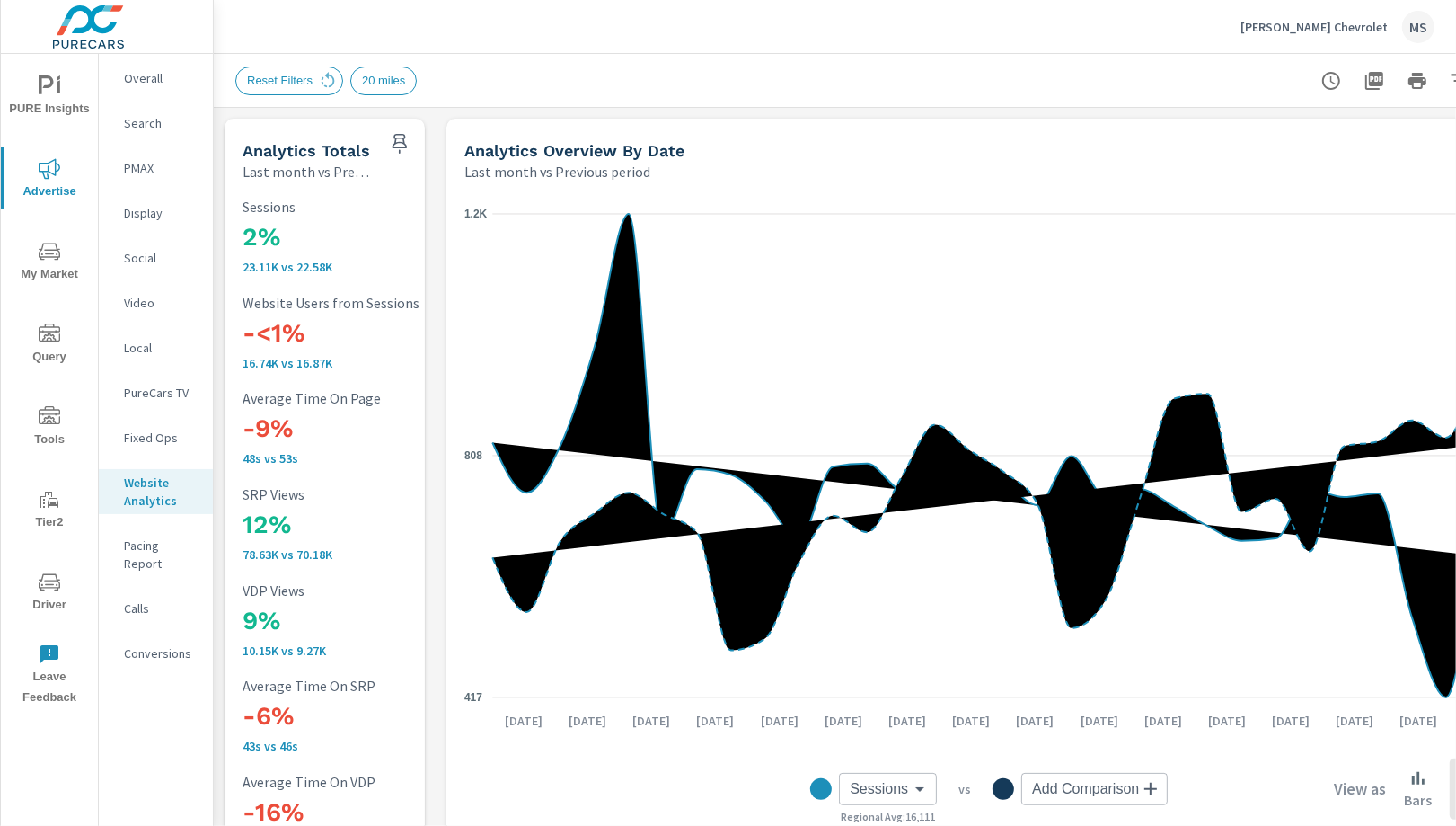
click at [157, 128] on p "Search" at bounding box center [161, 123] width 74 height 18
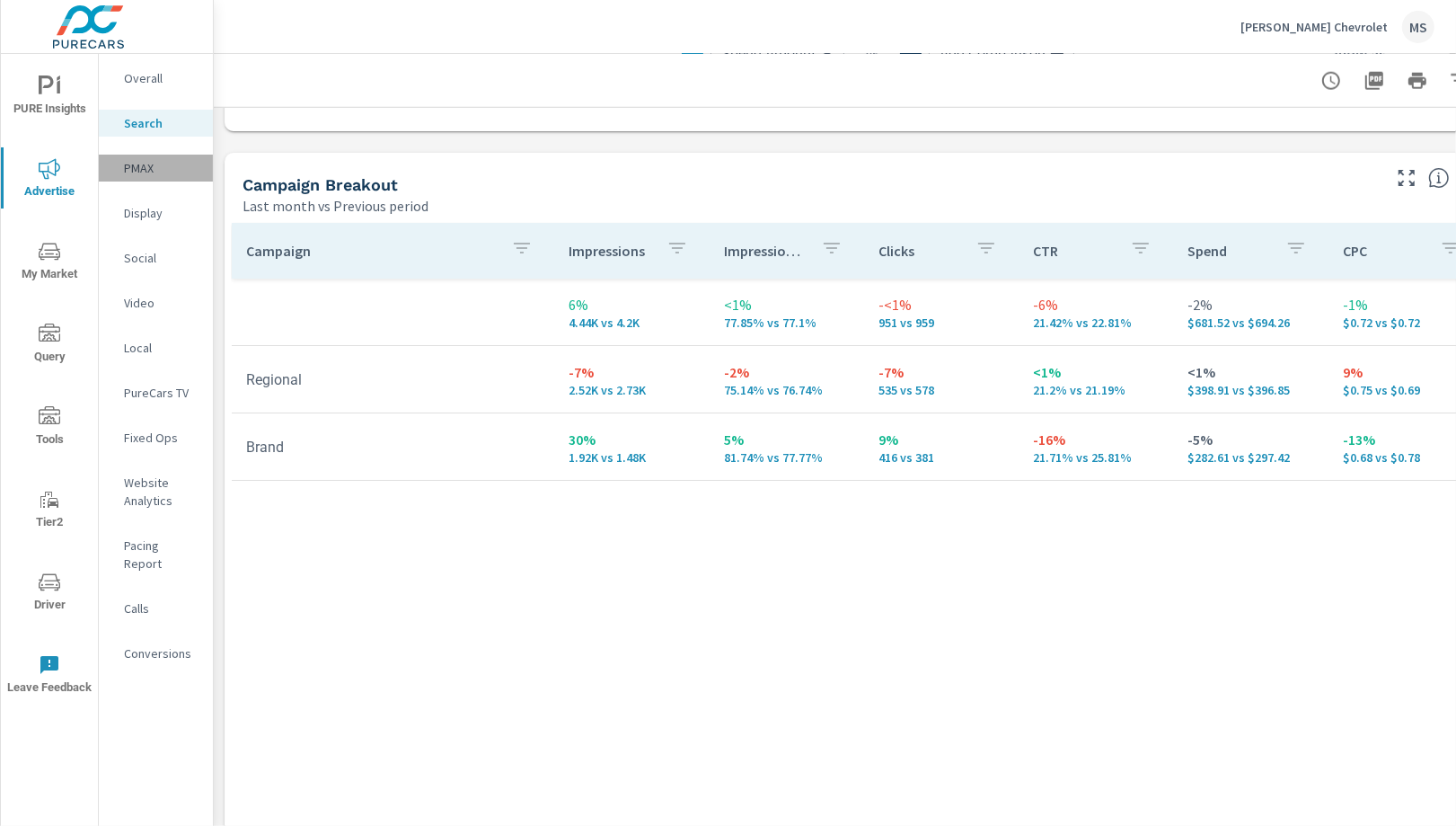
click at [134, 171] on p "PMAX" at bounding box center [161, 168] width 74 height 18
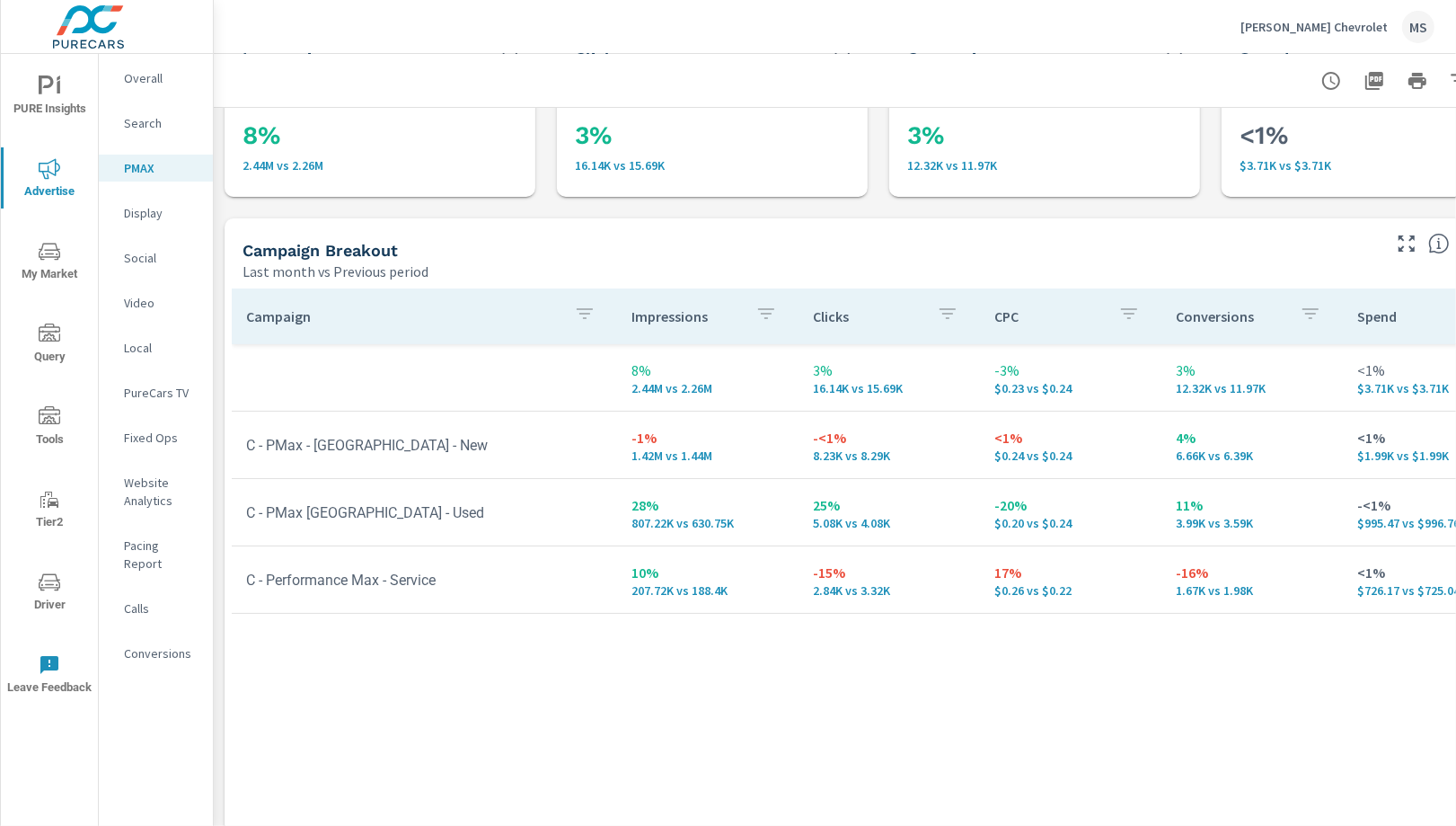
scroll to position [94, 0]
click at [148, 254] on p "Social" at bounding box center [161, 258] width 74 height 18
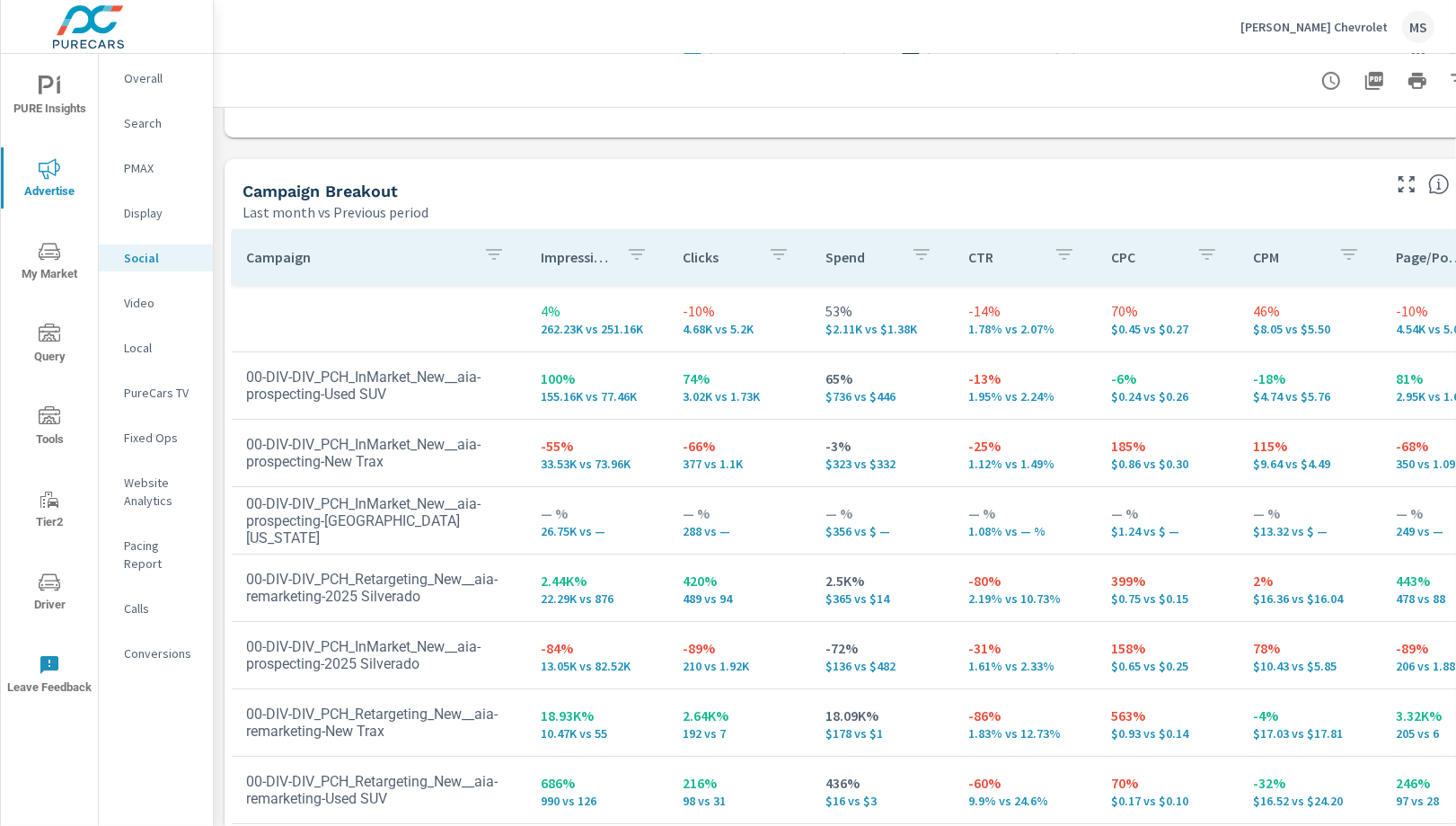
scroll to position [801, 0]
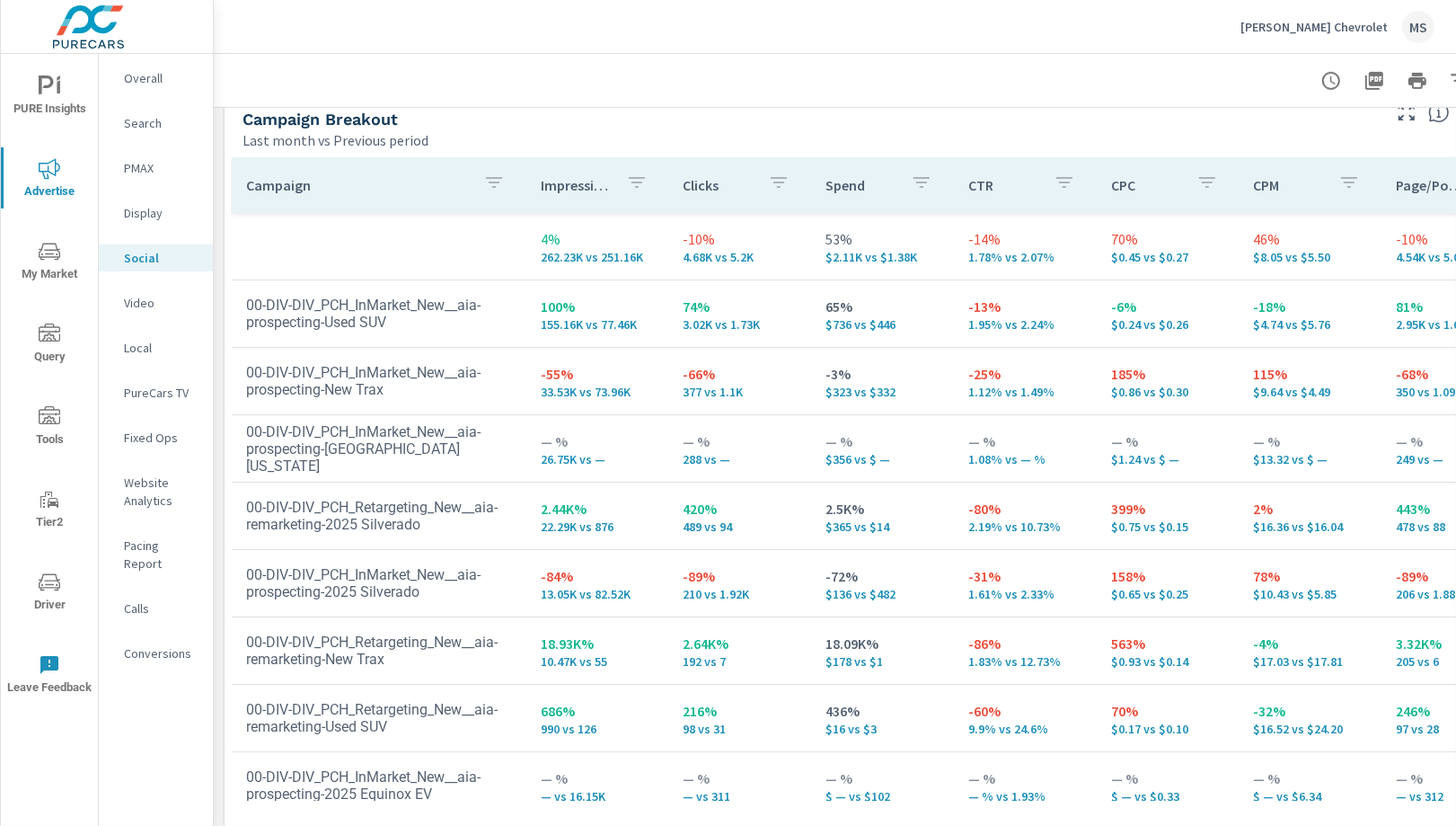
scroll to position [91, 0]
click at [36, 590] on span "Driver" at bounding box center [49, 593] width 86 height 44
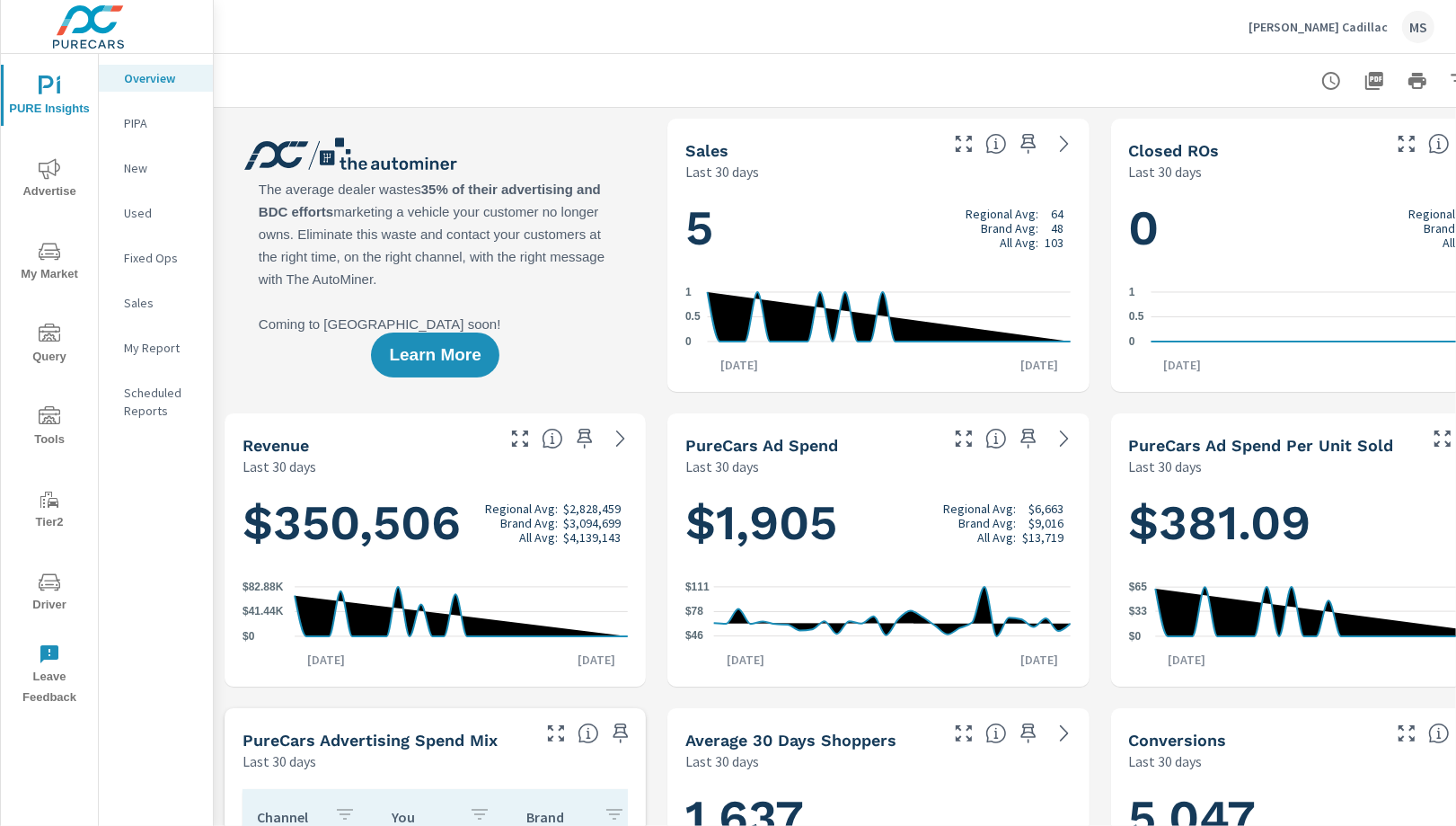
scroll to position [0, 86]
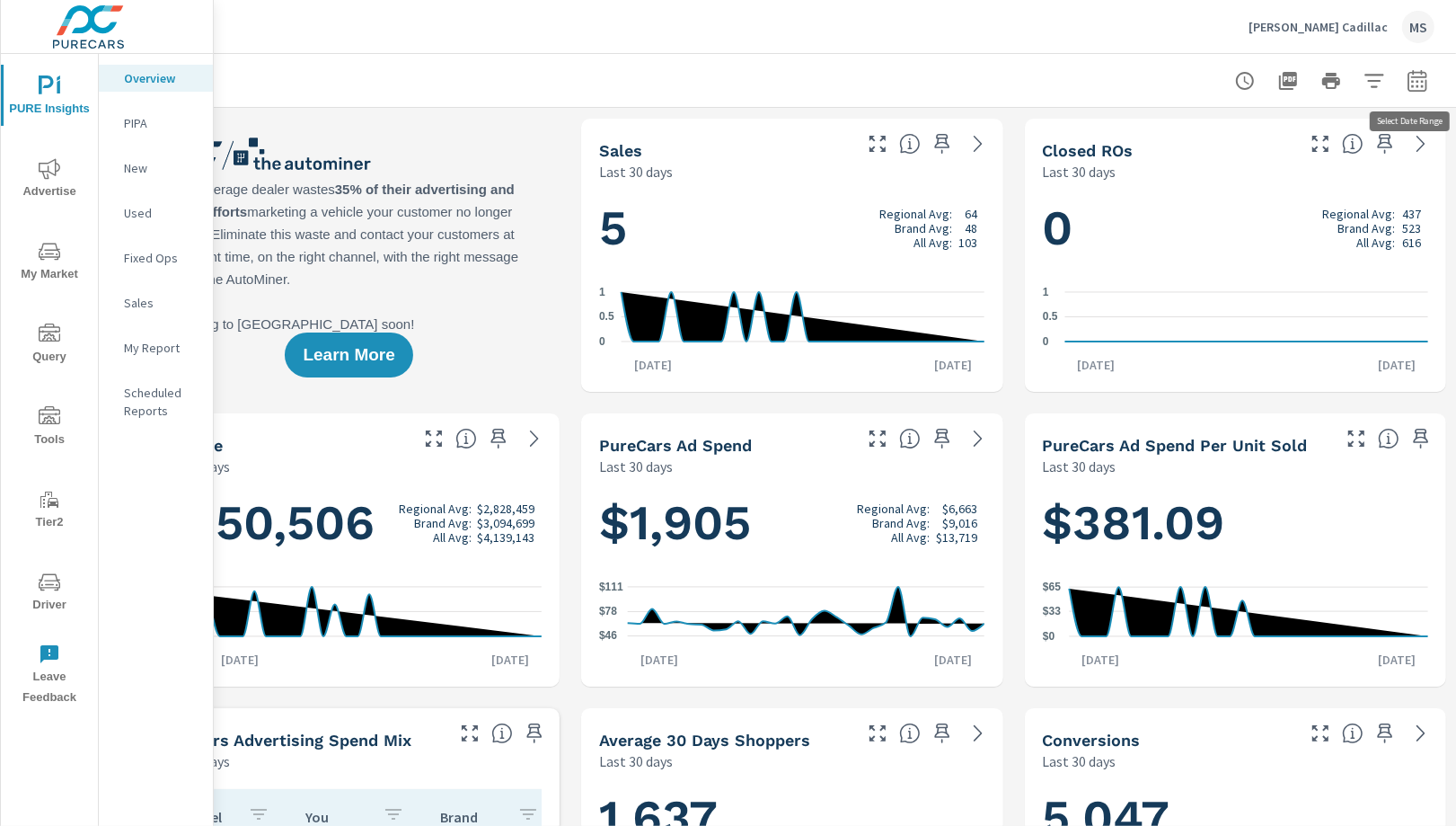
click at [1414, 83] on icon "button" at bounding box center [1417, 81] width 22 height 22
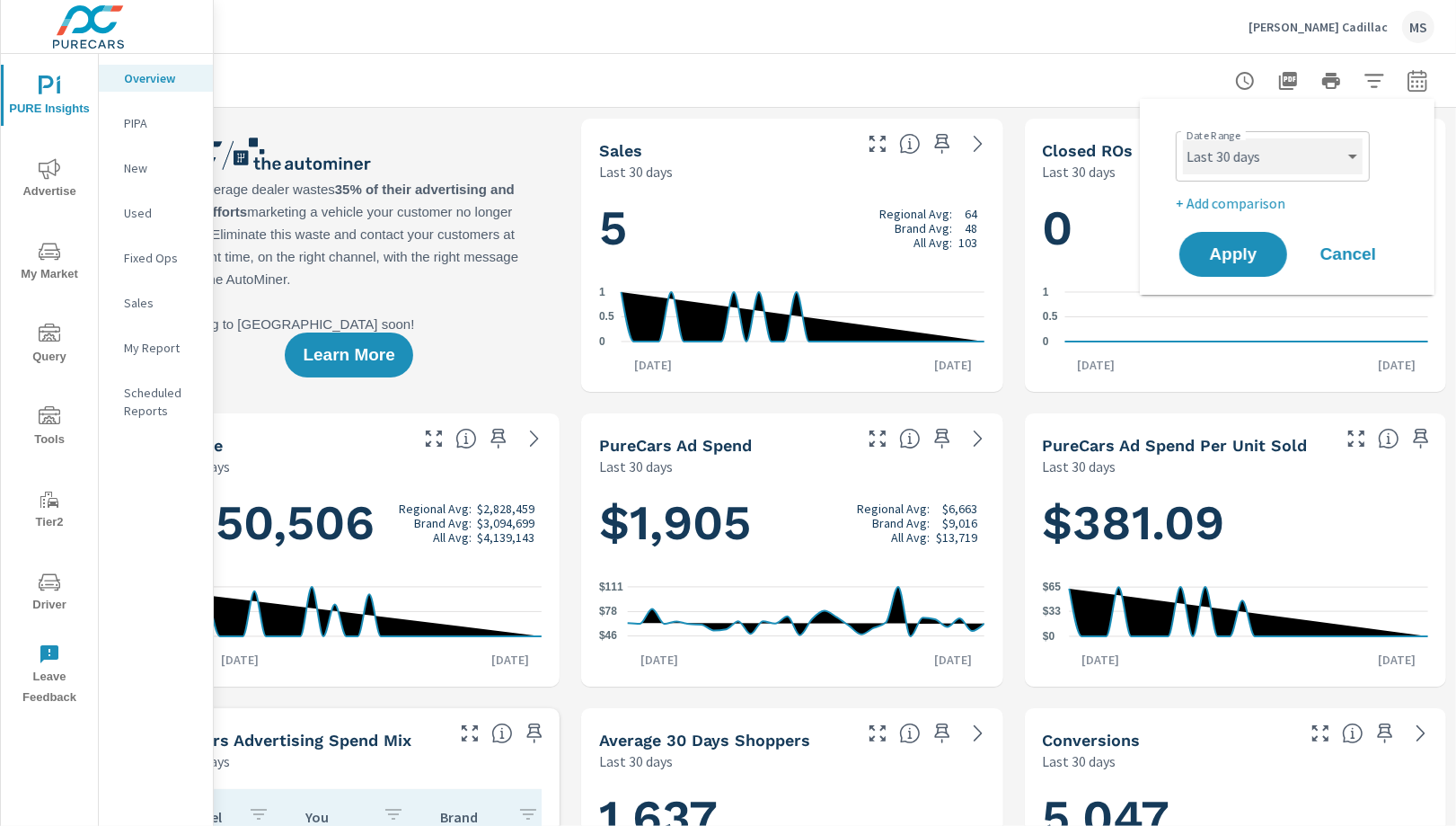
click at [1292, 158] on select "Custom [DATE] Last week Last 7 days Last 14 days Last 30 days Last 45 days Last…" at bounding box center [1273, 157] width 179 height 36
click at [1183, 139] on select "Custom [DATE] Last week Last 7 days Last 14 days Last 30 days Last 45 days Last…" at bounding box center [1273, 157] width 179 height 36
select select "Last month"
click at [1220, 193] on p "+ Add comparison" at bounding box center [1290, 203] width 230 height 22
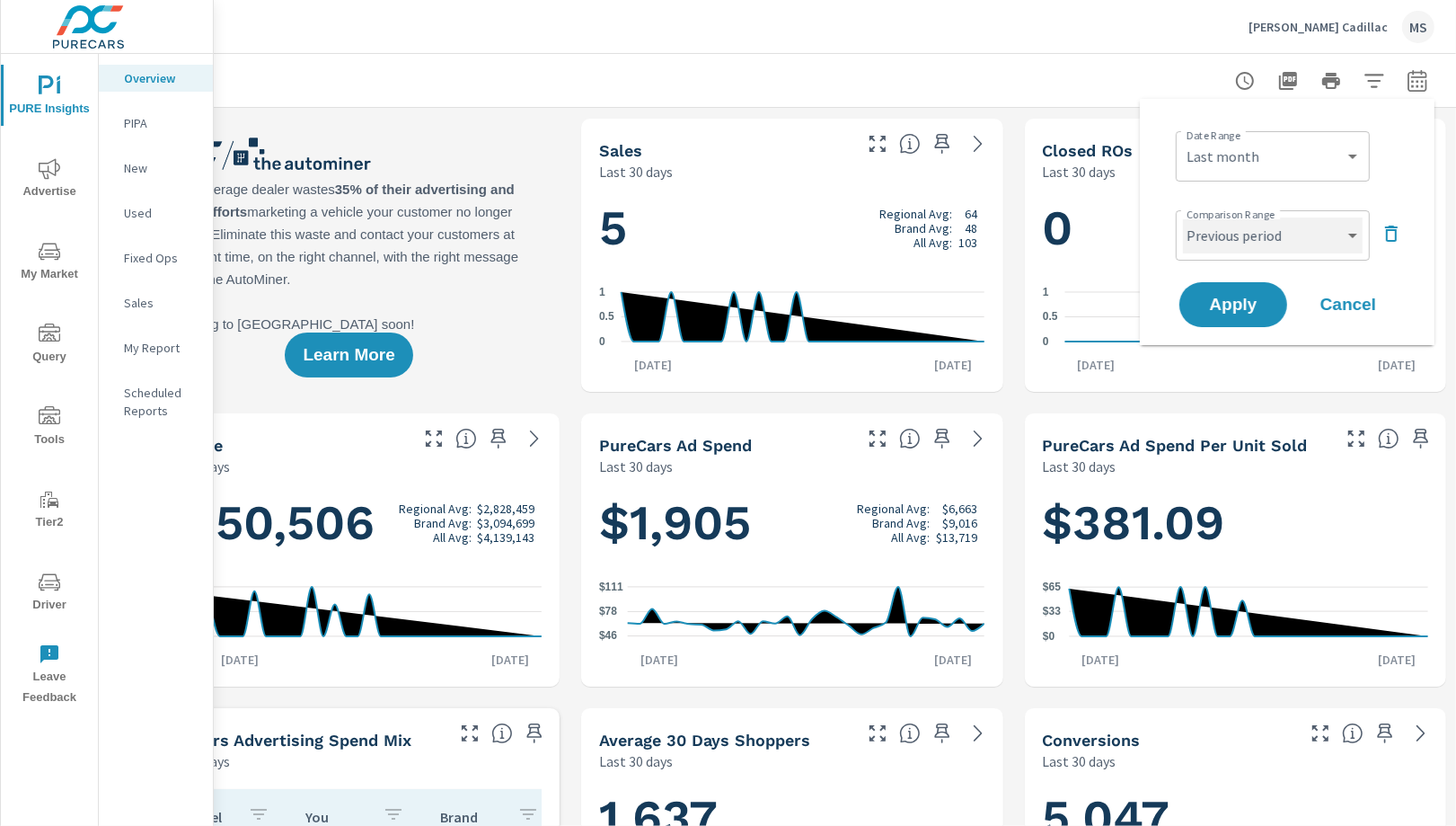
click at [1231, 245] on select "Custom Previous period Previous month Previous year" at bounding box center [1273, 235] width 179 height 36
click at [1183, 217] on select "Custom Previous period Previous month Previous year" at bounding box center [1273, 235] width 179 height 36
select select "Previous month"
click at [1241, 308] on span "Apply" at bounding box center [1233, 304] width 73 height 17
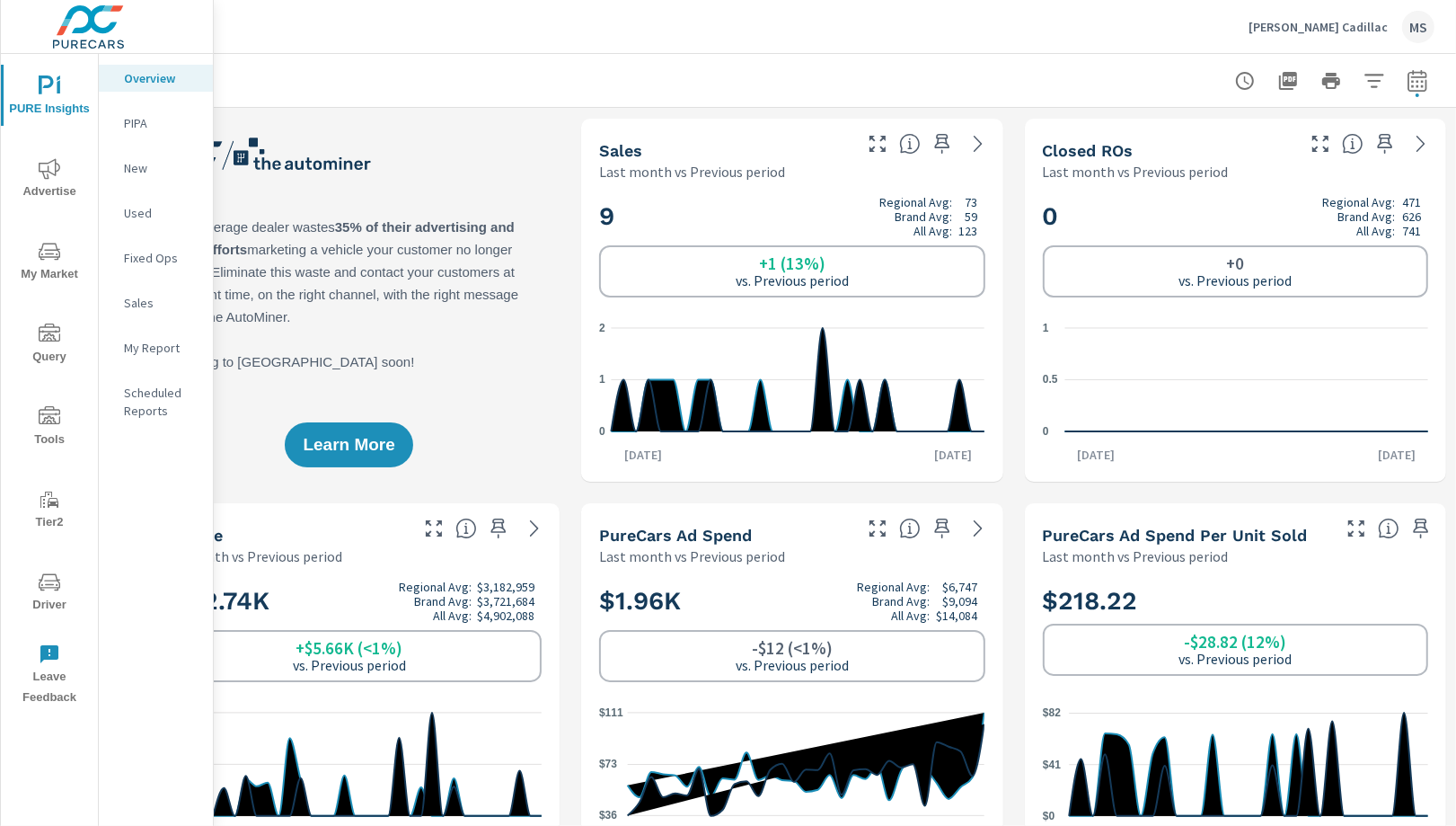
click at [52, 167] on icon "nav menu" at bounding box center [50, 170] width 22 height 22
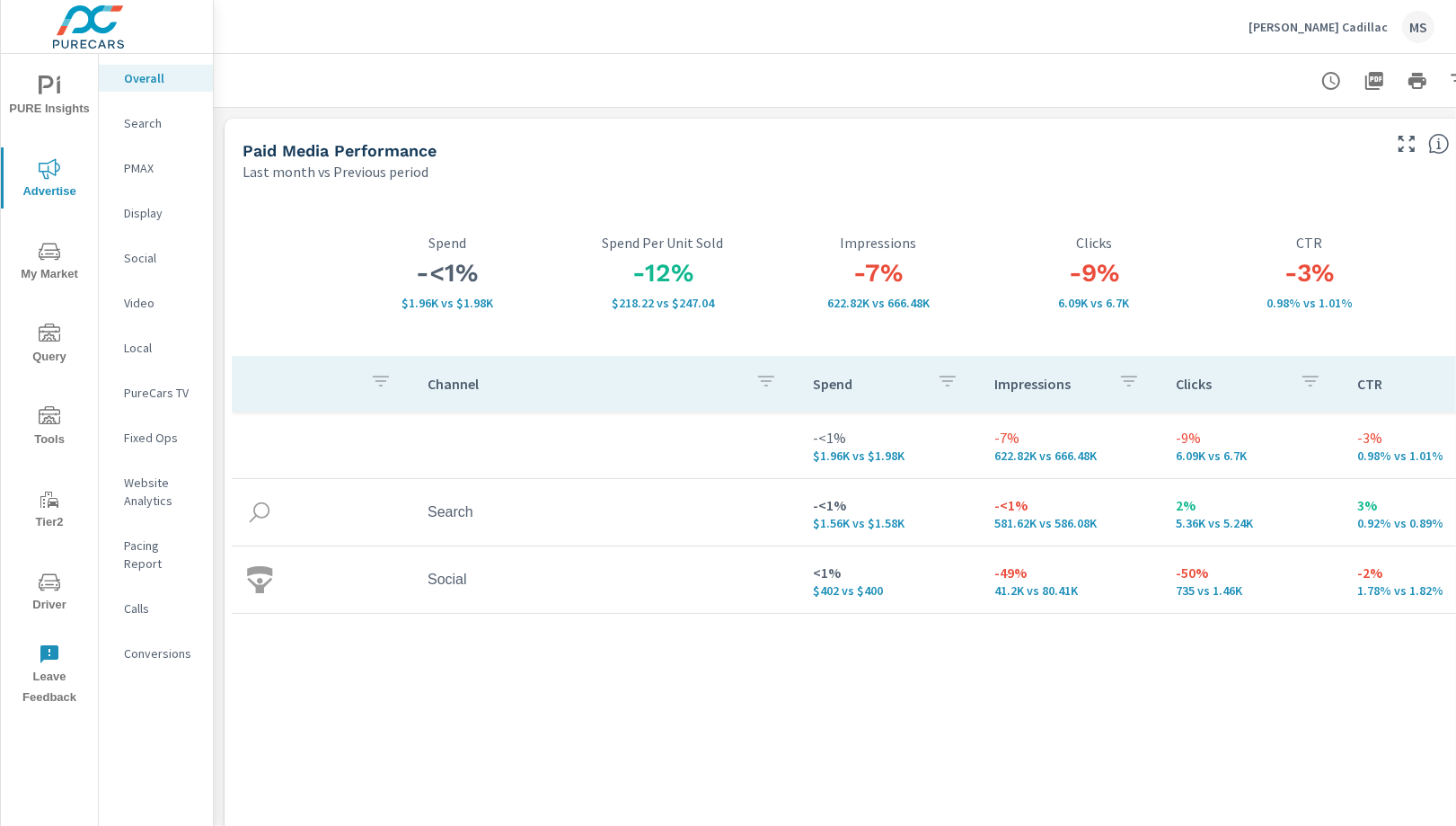
click at [45, 579] on icon "nav menu" at bounding box center [50, 582] width 22 height 22
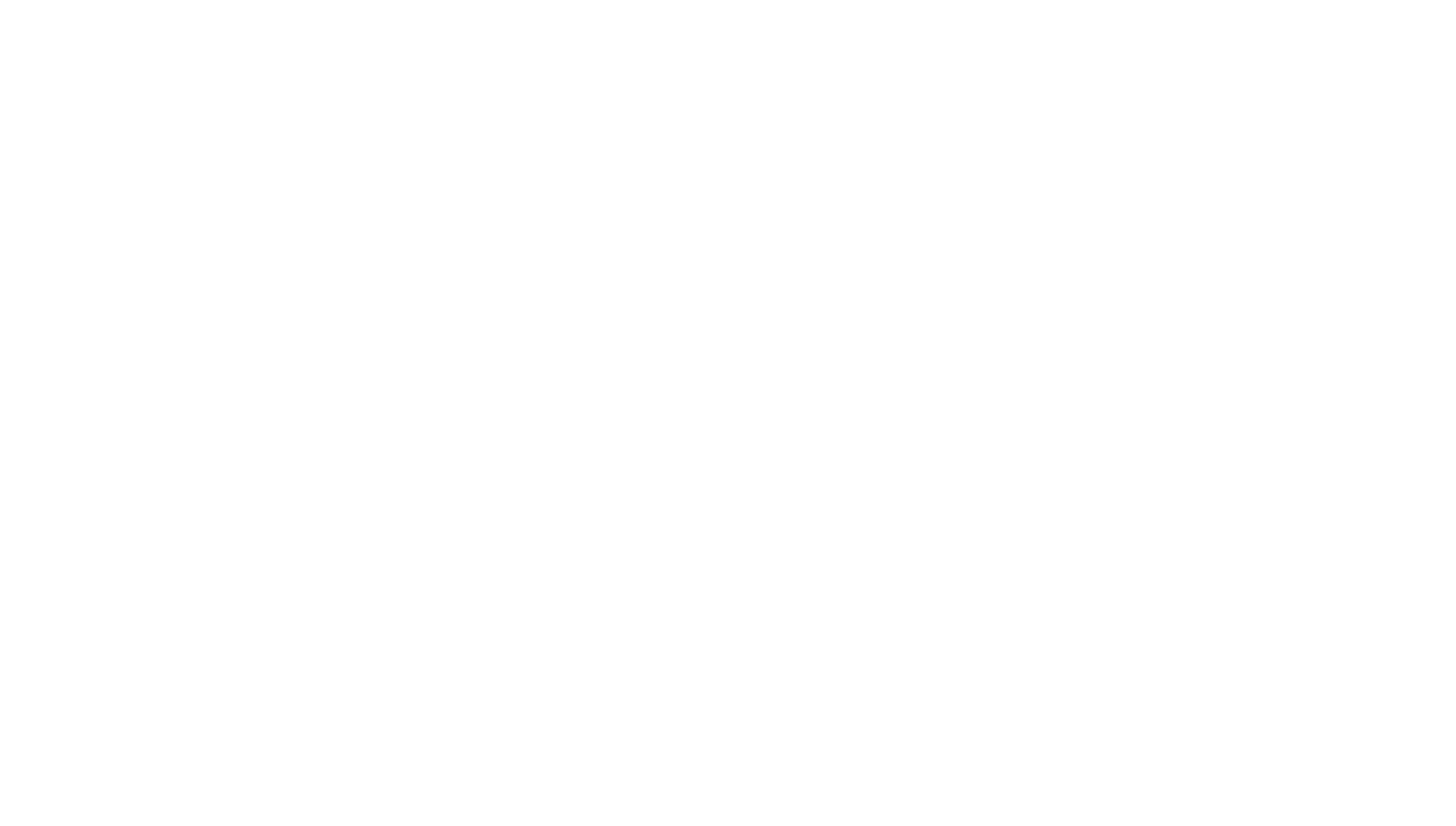
click at [70, 0] on html at bounding box center [728, 0] width 1456 height 0
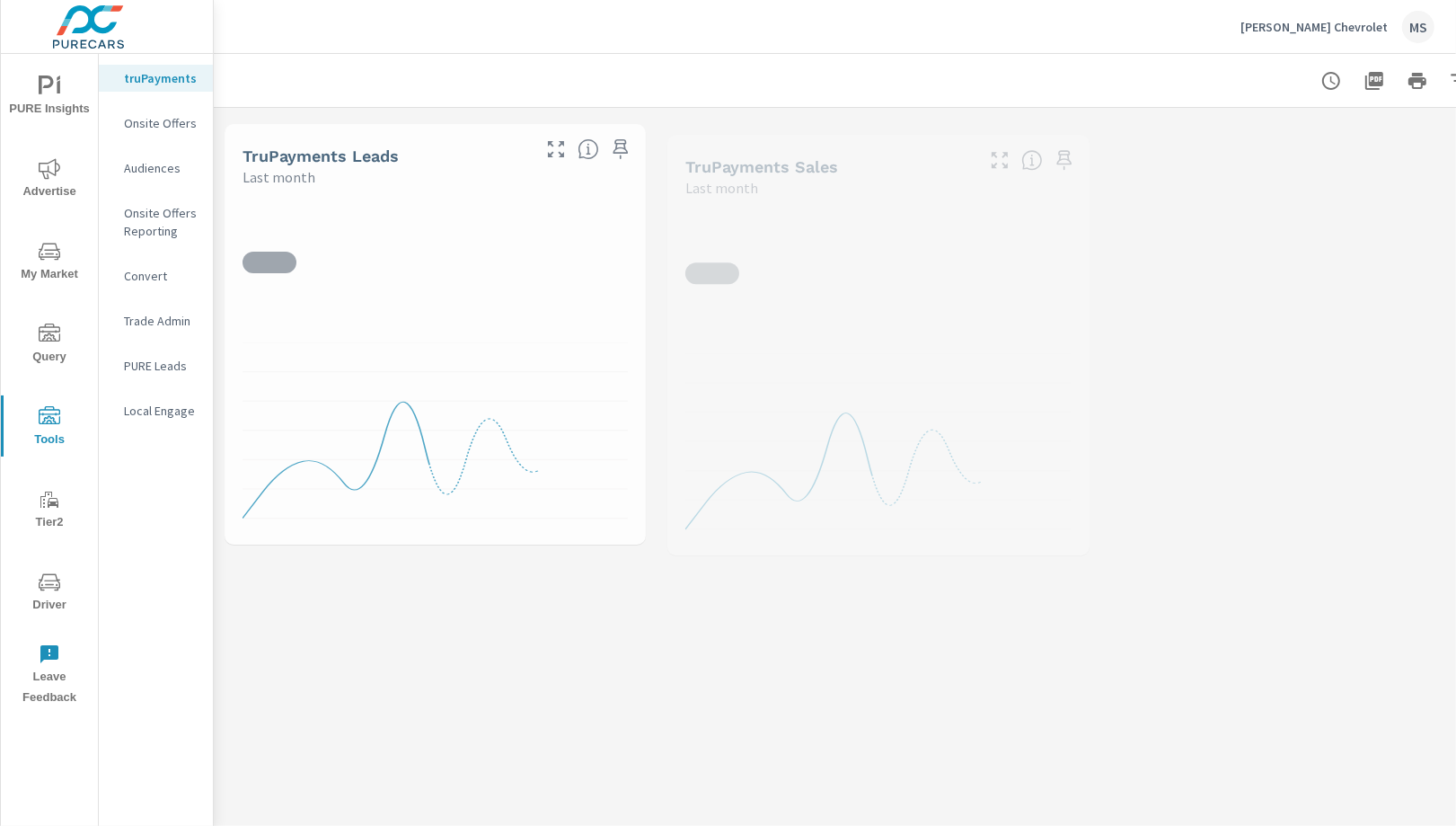
drag, startPoint x: 58, startPoint y: 588, endPoint x: 53, endPoint y: 569, distance: 19.6
click at [53, 569] on button "Driver" at bounding box center [50, 592] width 97 height 61
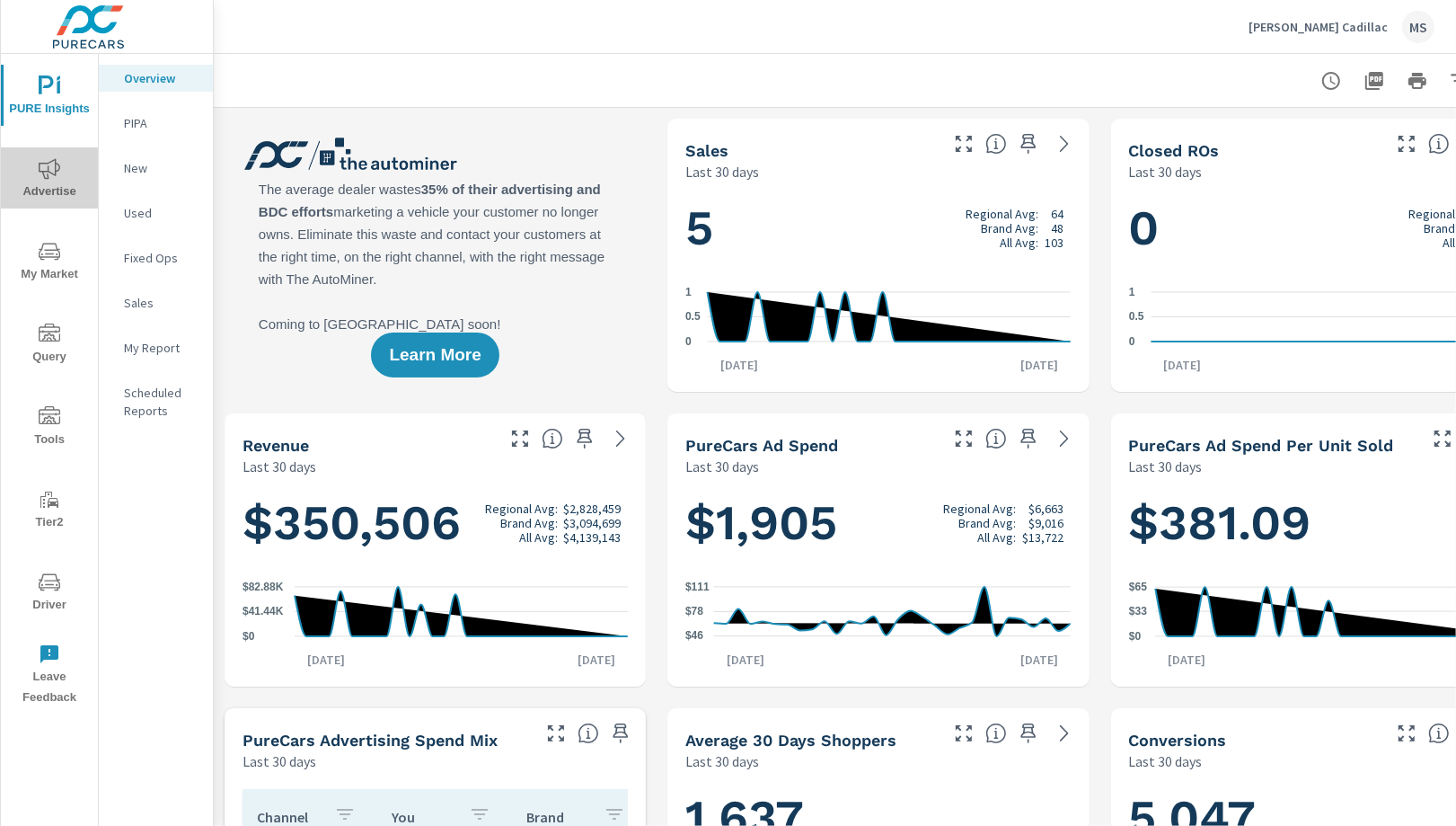
click at [52, 164] on icon "nav menu" at bounding box center [50, 170] width 22 height 22
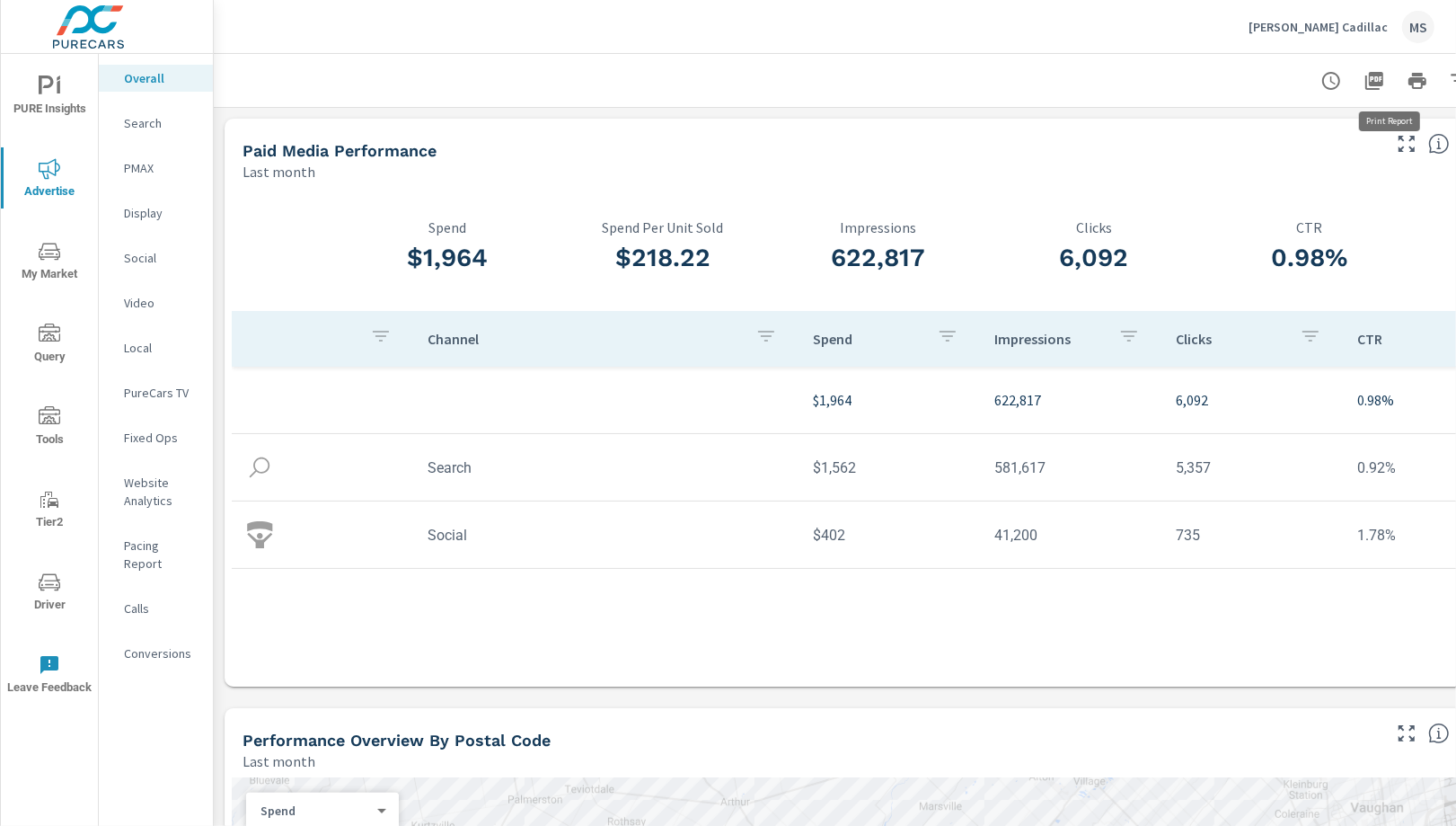
scroll to position [0, 86]
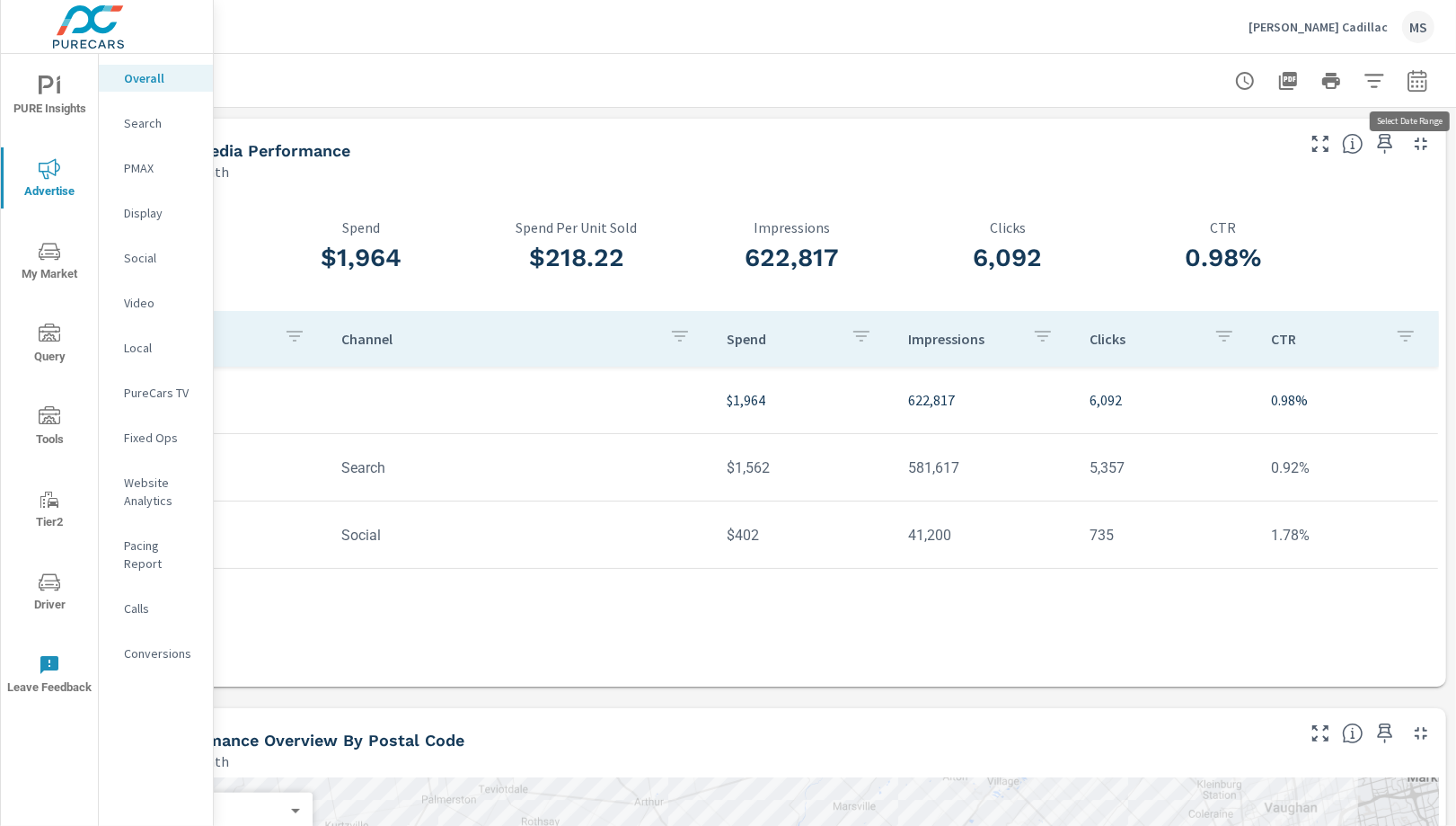
click at [1418, 76] on icon "button" at bounding box center [1416, 80] width 19 height 22
select select "Last month"
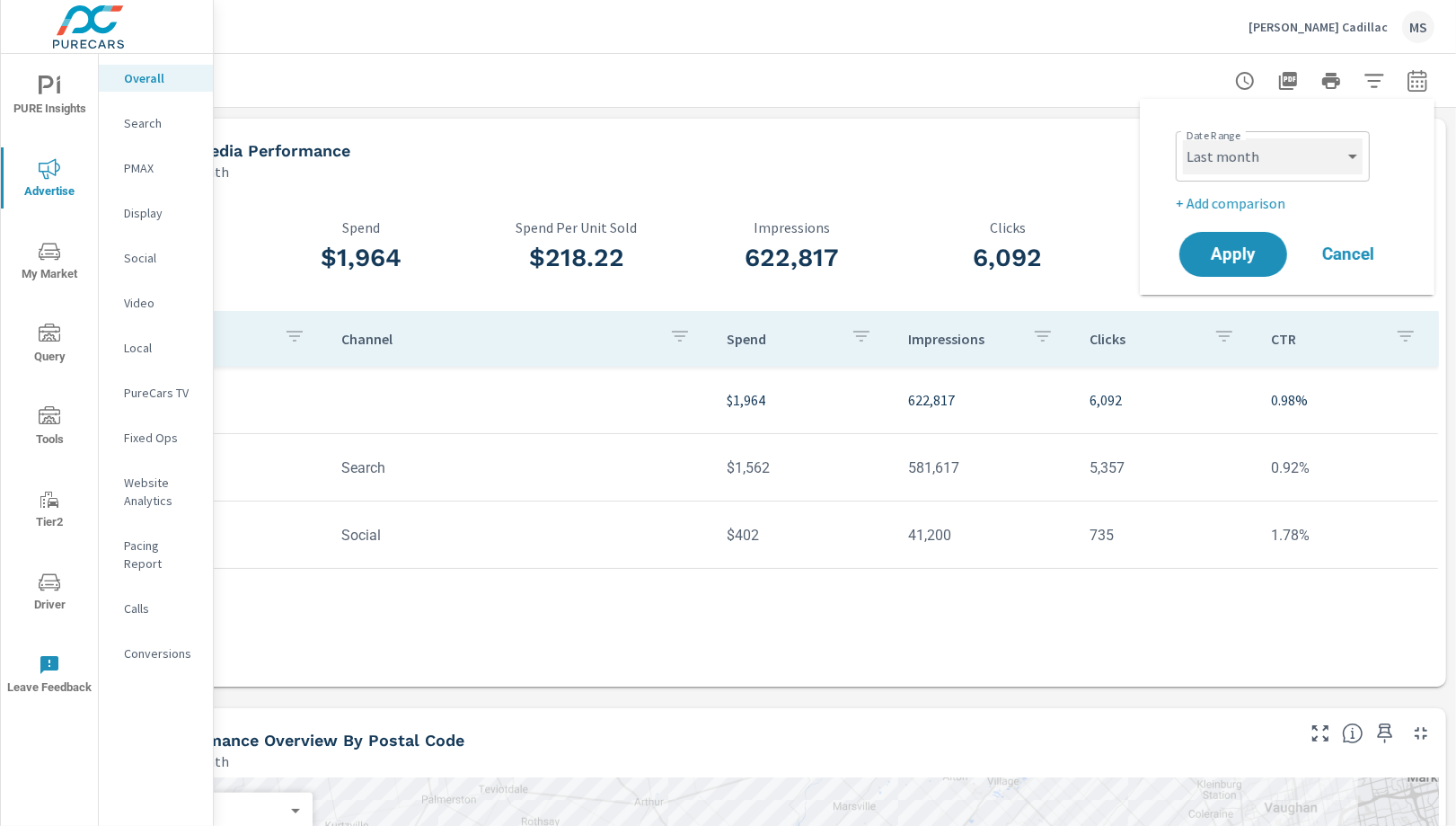
click at [1269, 149] on select "Custom [DATE] Last week Last 7 days Last 14 days Last 30 days Last 45 days Last…" at bounding box center [1273, 157] width 179 height 36
click at [1183, 139] on select "Custom [DATE] Last week Last 7 days Last 14 days Last 30 days Last 45 days Last…" at bounding box center [1273, 157] width 179 height 36
click at [1253, 213] on p "+ Add comparison" at bounding box center [1290, 203] width 230 height 22
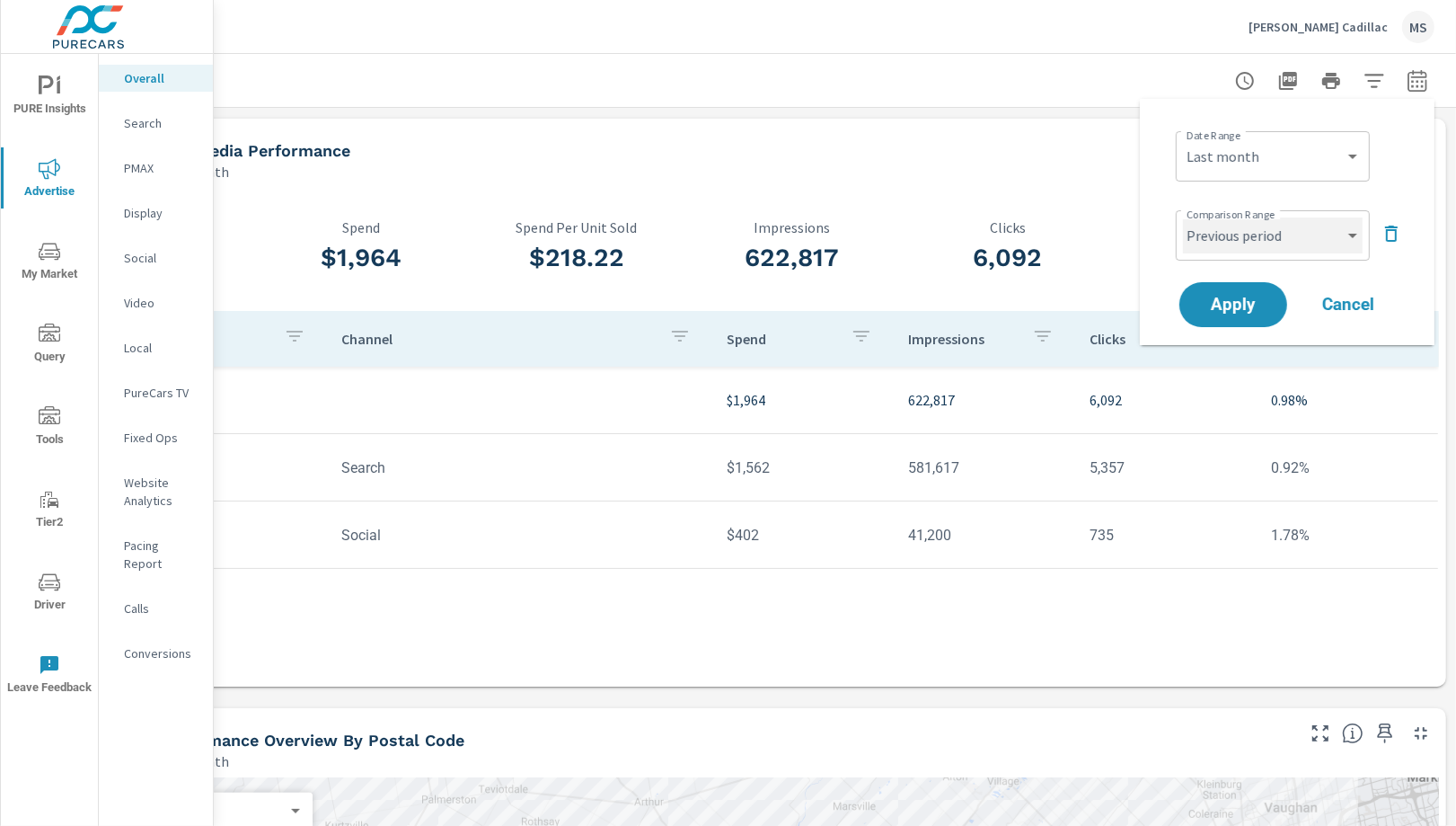
click at [1253, 238] on select "Custom Previous period Previous month Previous year" at bounding box center [1273, 235] width 179 height 36
click at [1183, 217] on select "Custom Previous period Previous month Previous year" at bounding box center [1273, 235] width 179 height 36
select select "Previous month"
click at [1240, 305] on span "Apply" at bounding box center [1233, 304] width 73 height 17
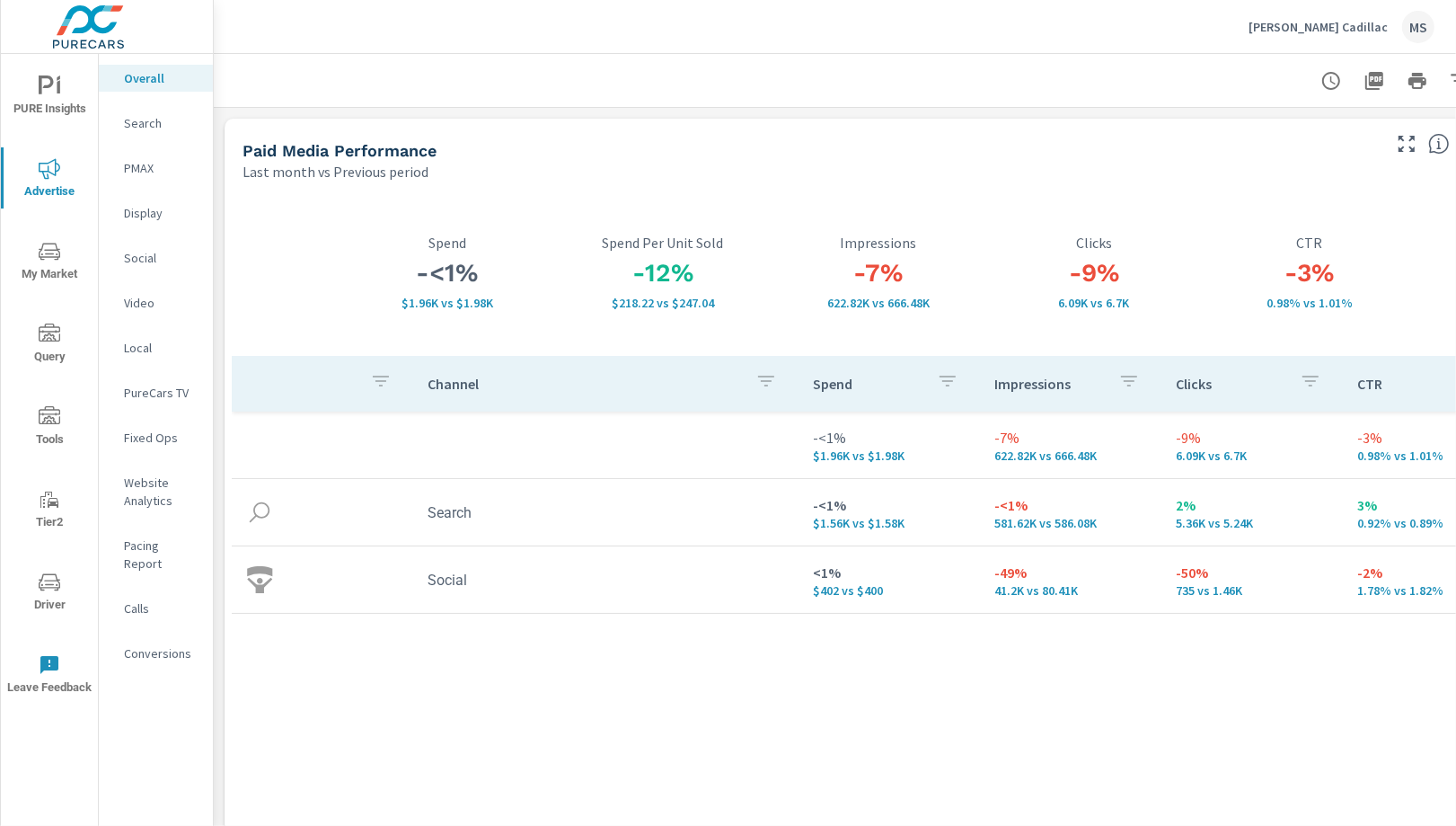
scroll to position [0, 86]
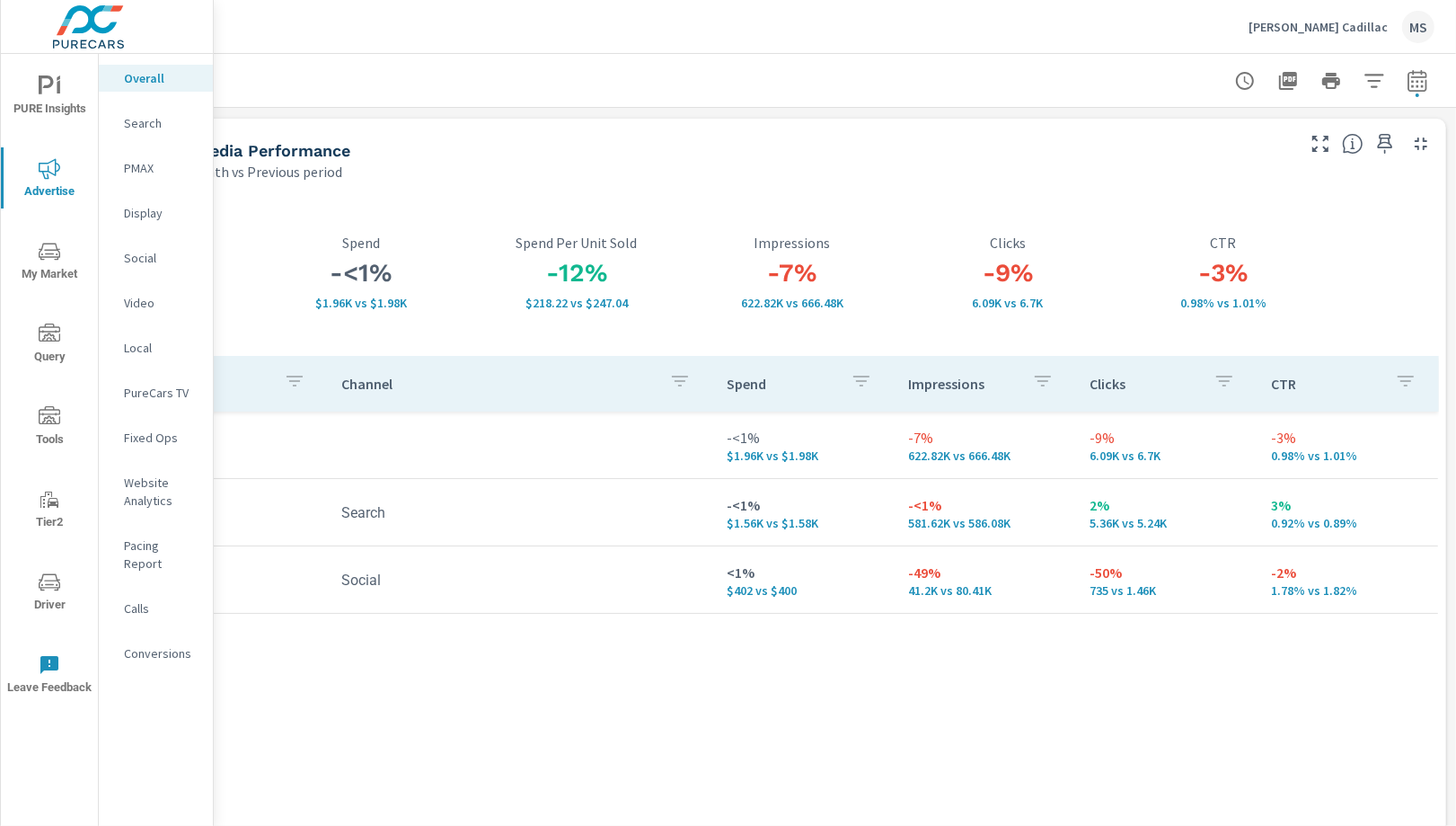
click at [130, 254] on p "Social" at bounding box center [161, 258] width 74 height 18
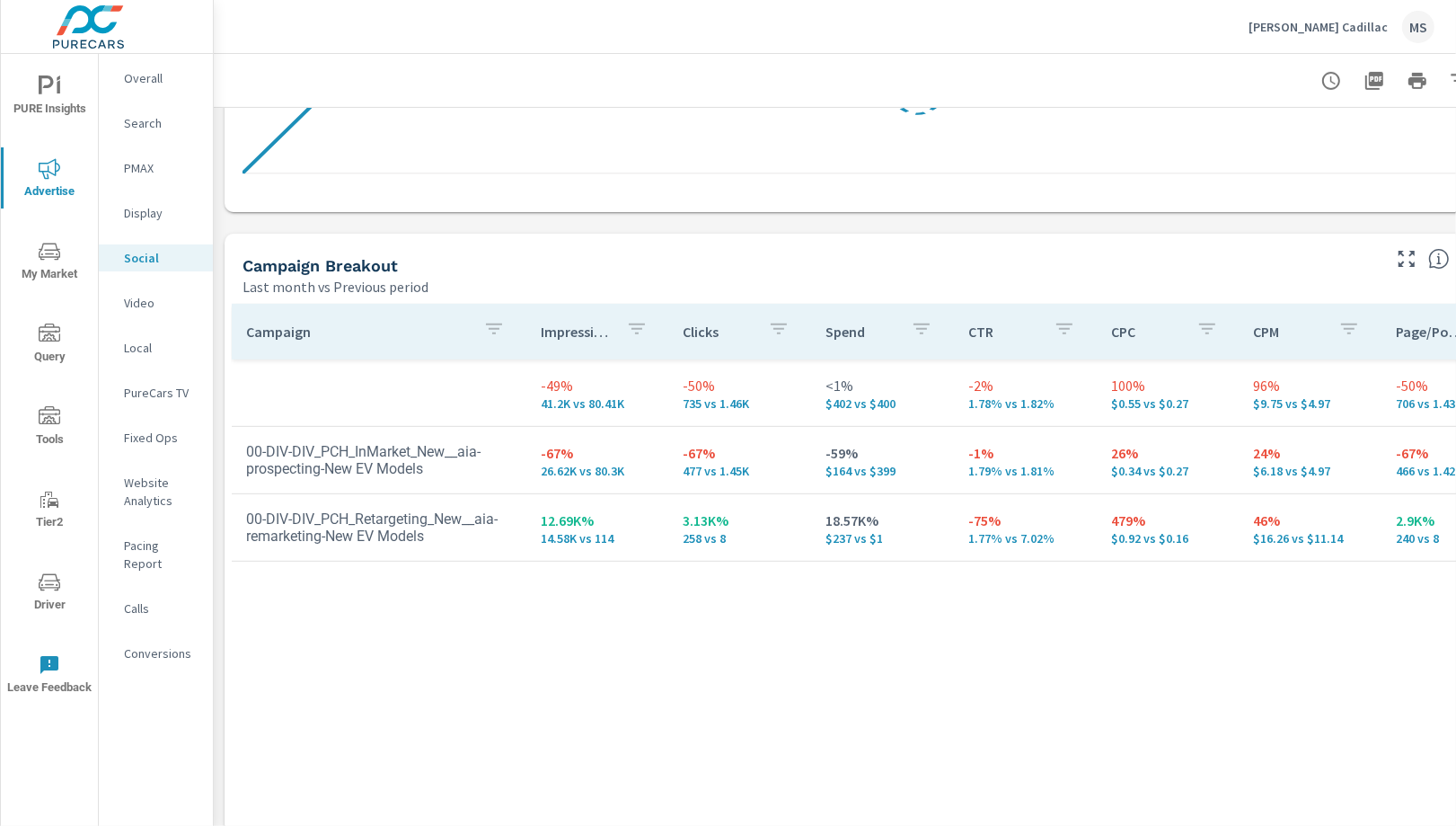
scroll to position [719, 0]
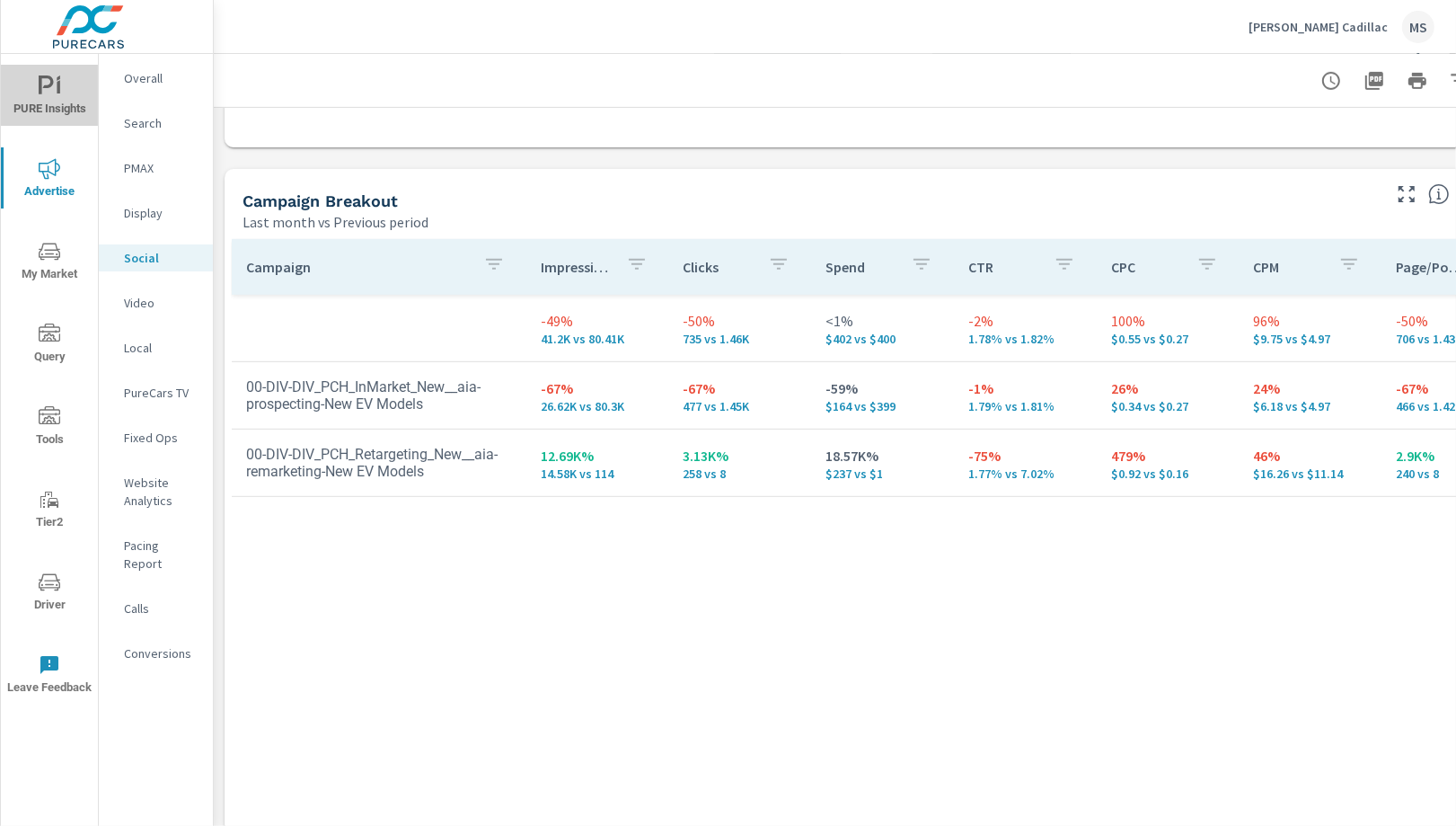
click at [50, 91] on icon "nav menu" at bounding box center [50, 86] width 22 height 22
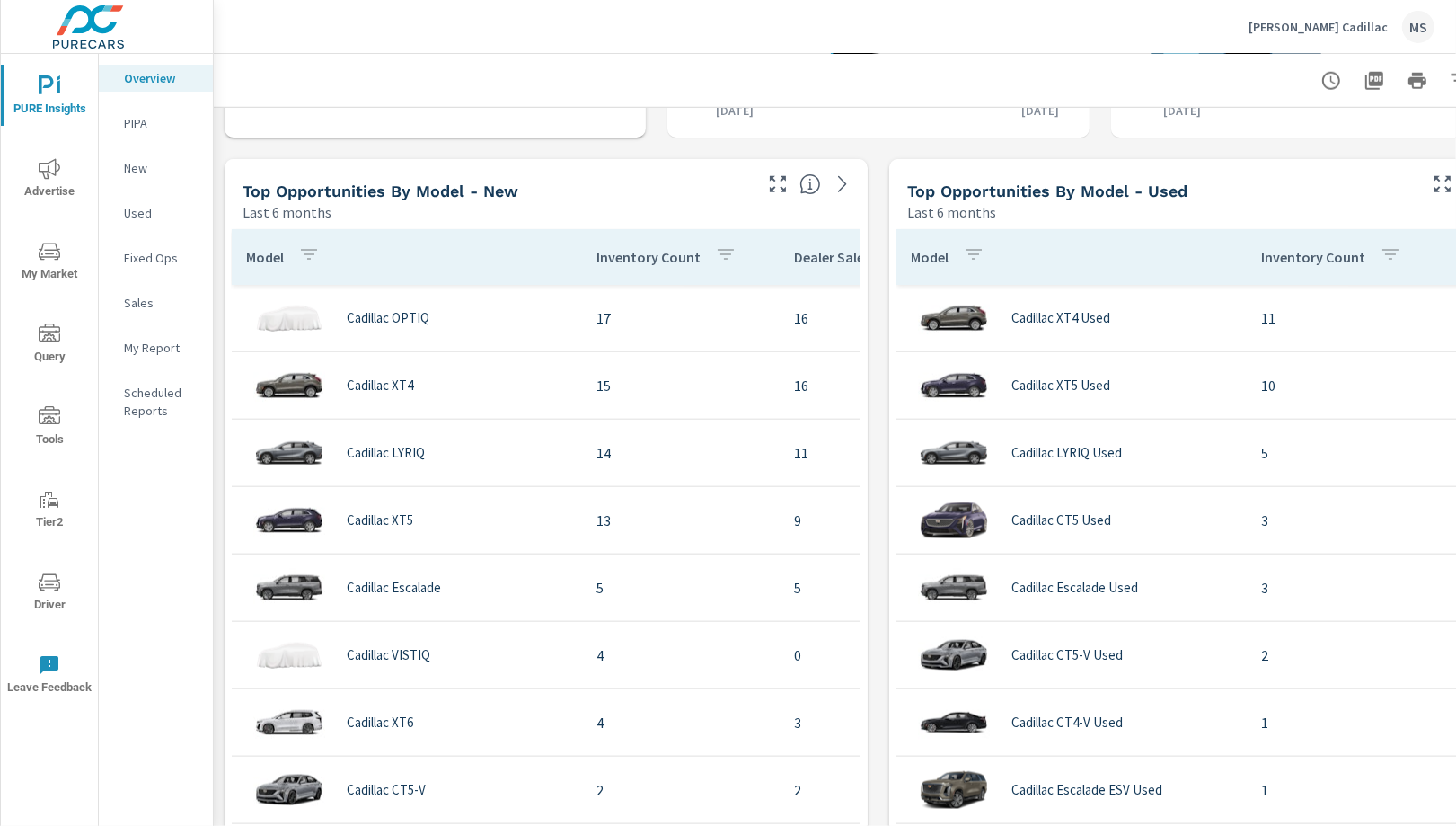
scroll to position [1503, 0]
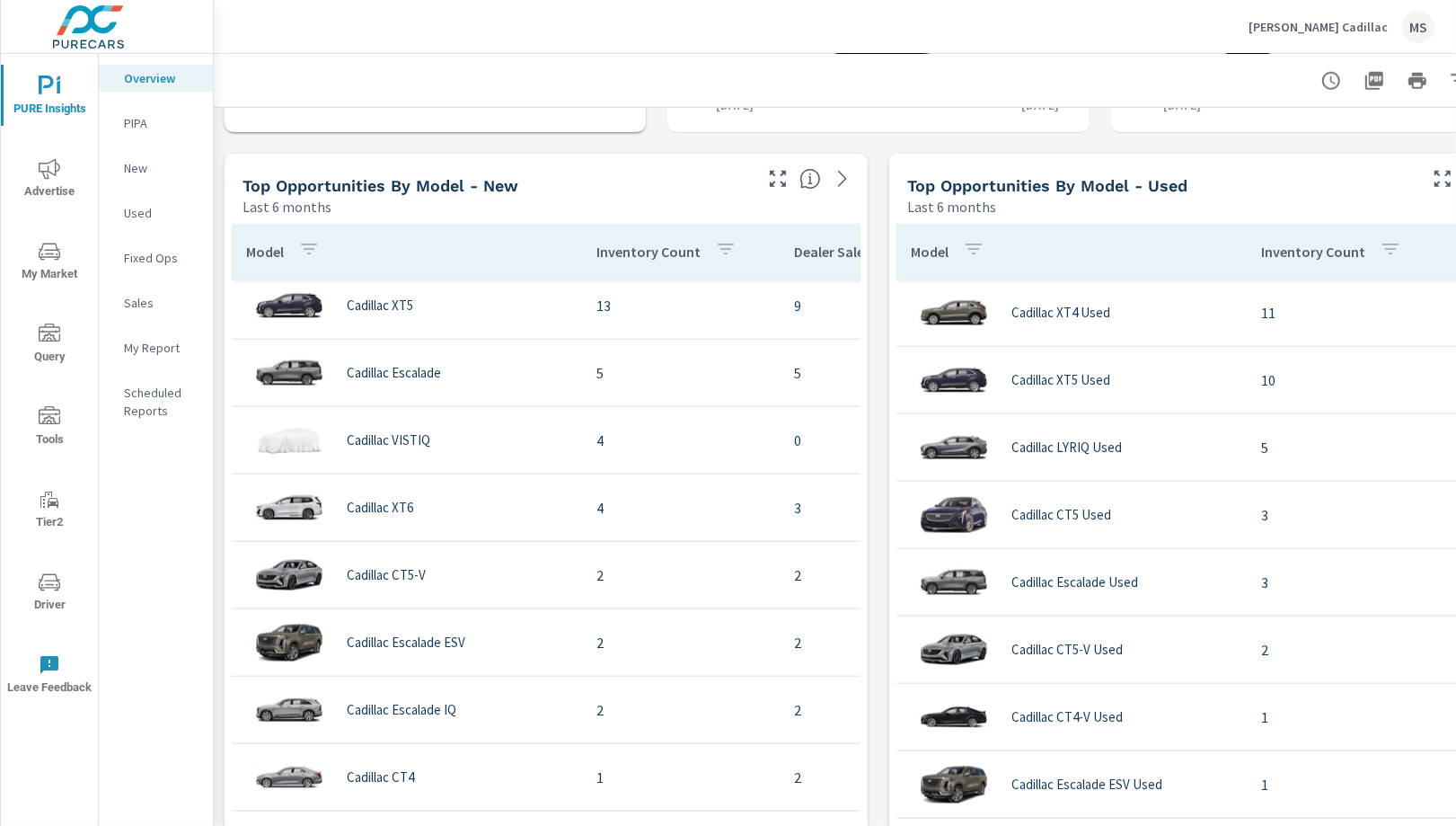
scroll to position [362, 0]
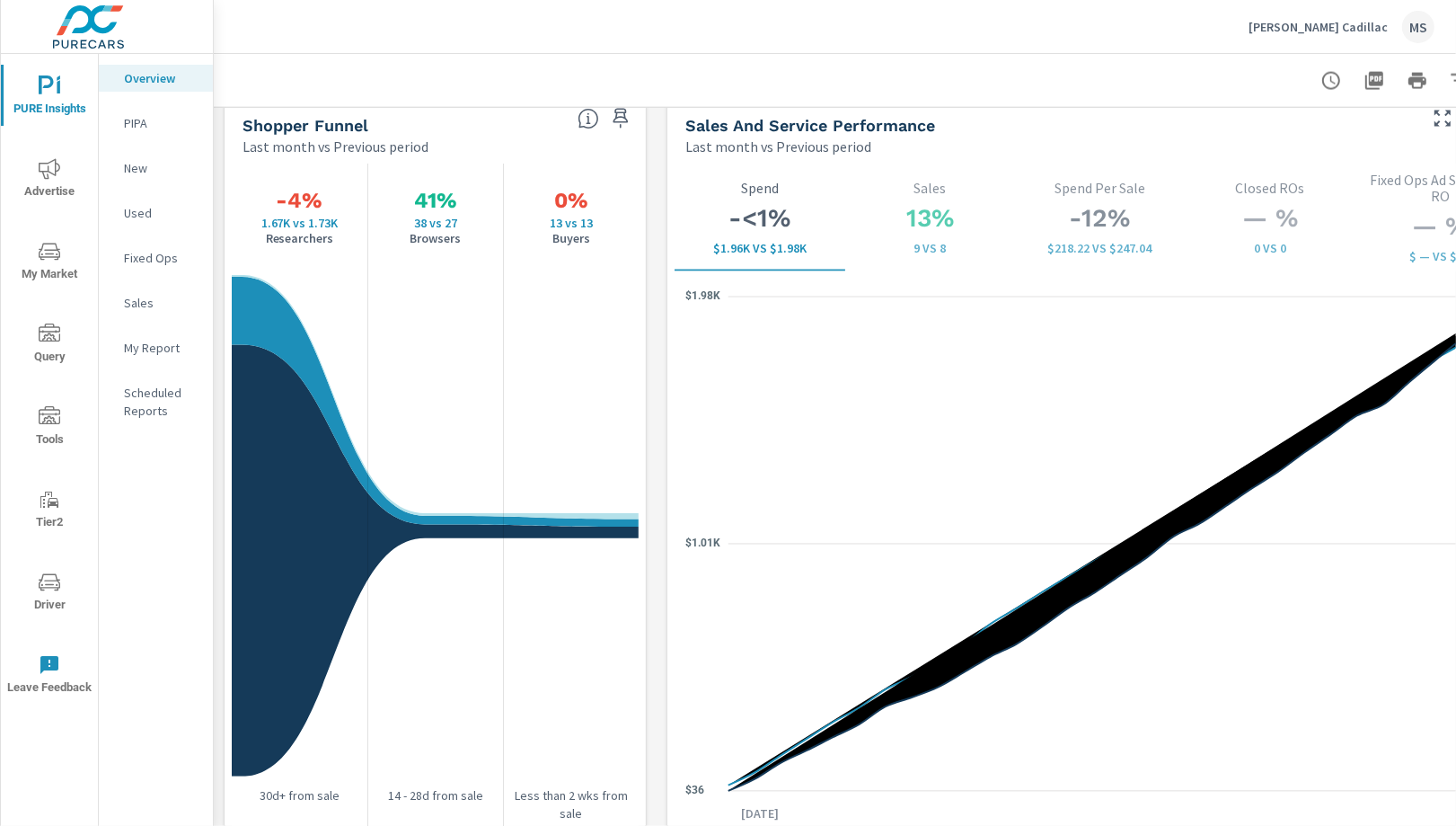
scroll to position [2351, 0]
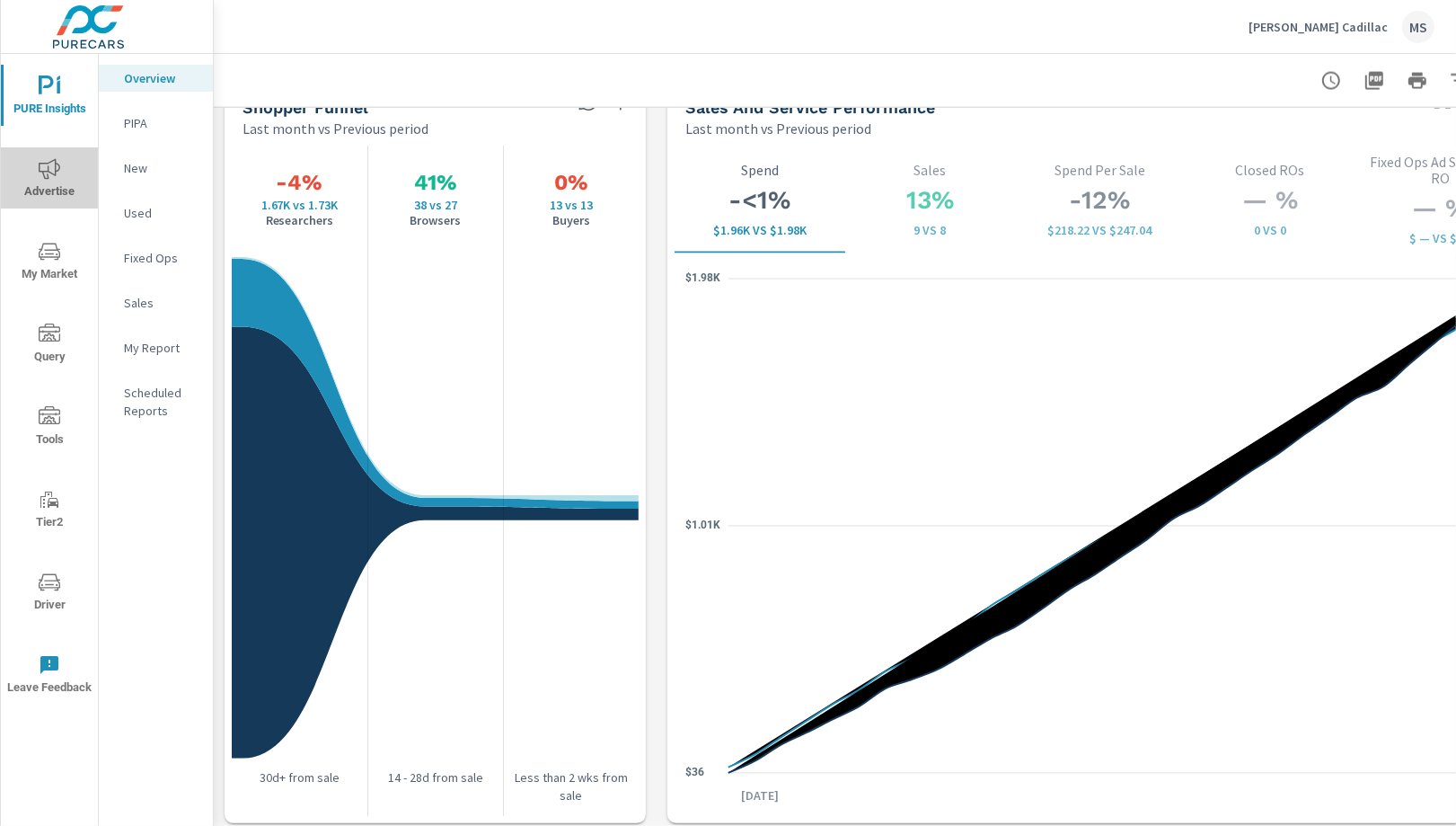
click at [48, 175] on icon "nav menu" at bounding box center [50, 169] width 22 height 21
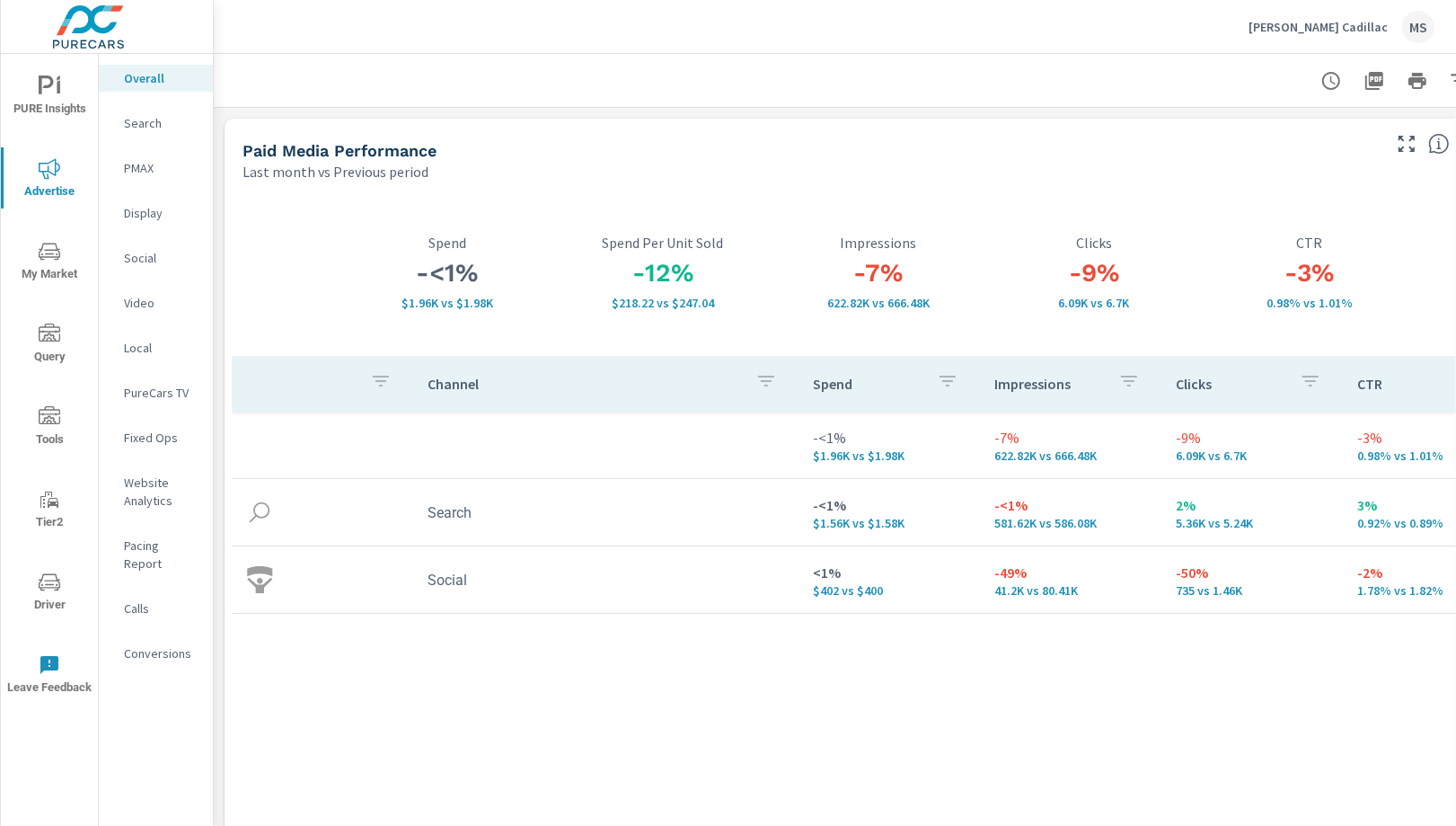
click at [147, 493] on p "Website Analytics" at bounding box center [161, 492] width 74 height 36
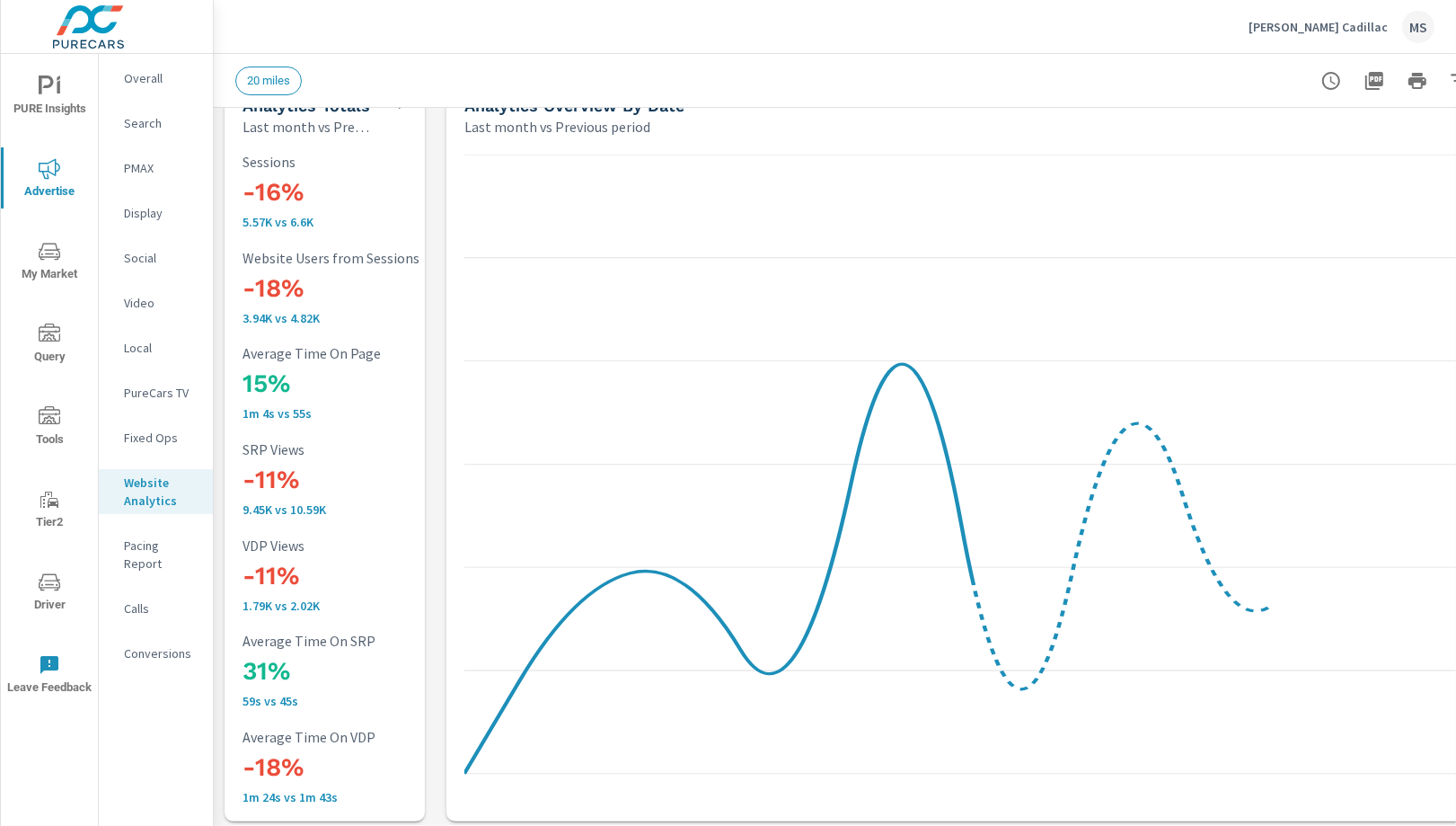
scroll to position [67, 0]
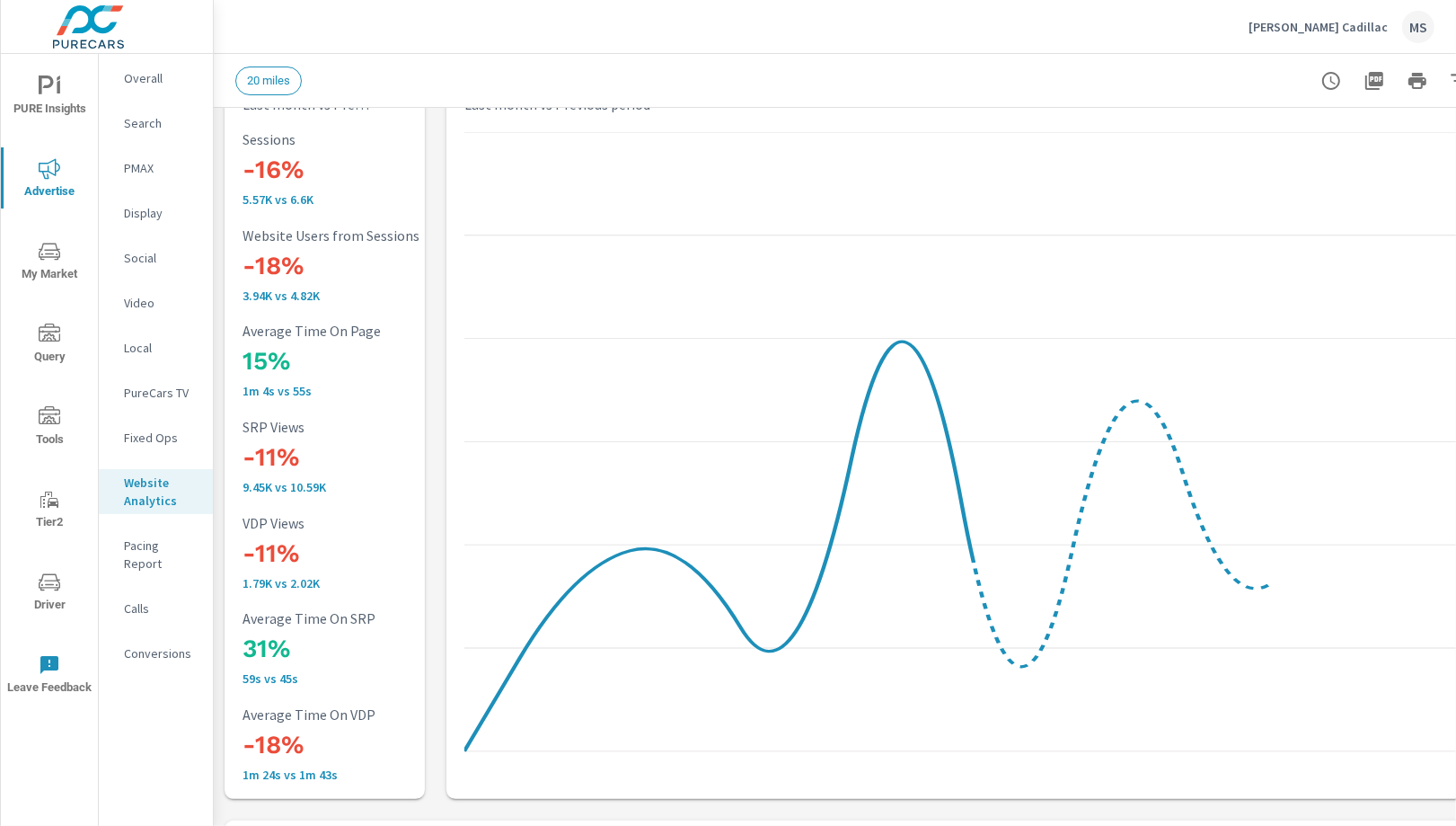
click at [153, 645] on p "Conversions" at bounding box center [161, 653] width 74 height 18
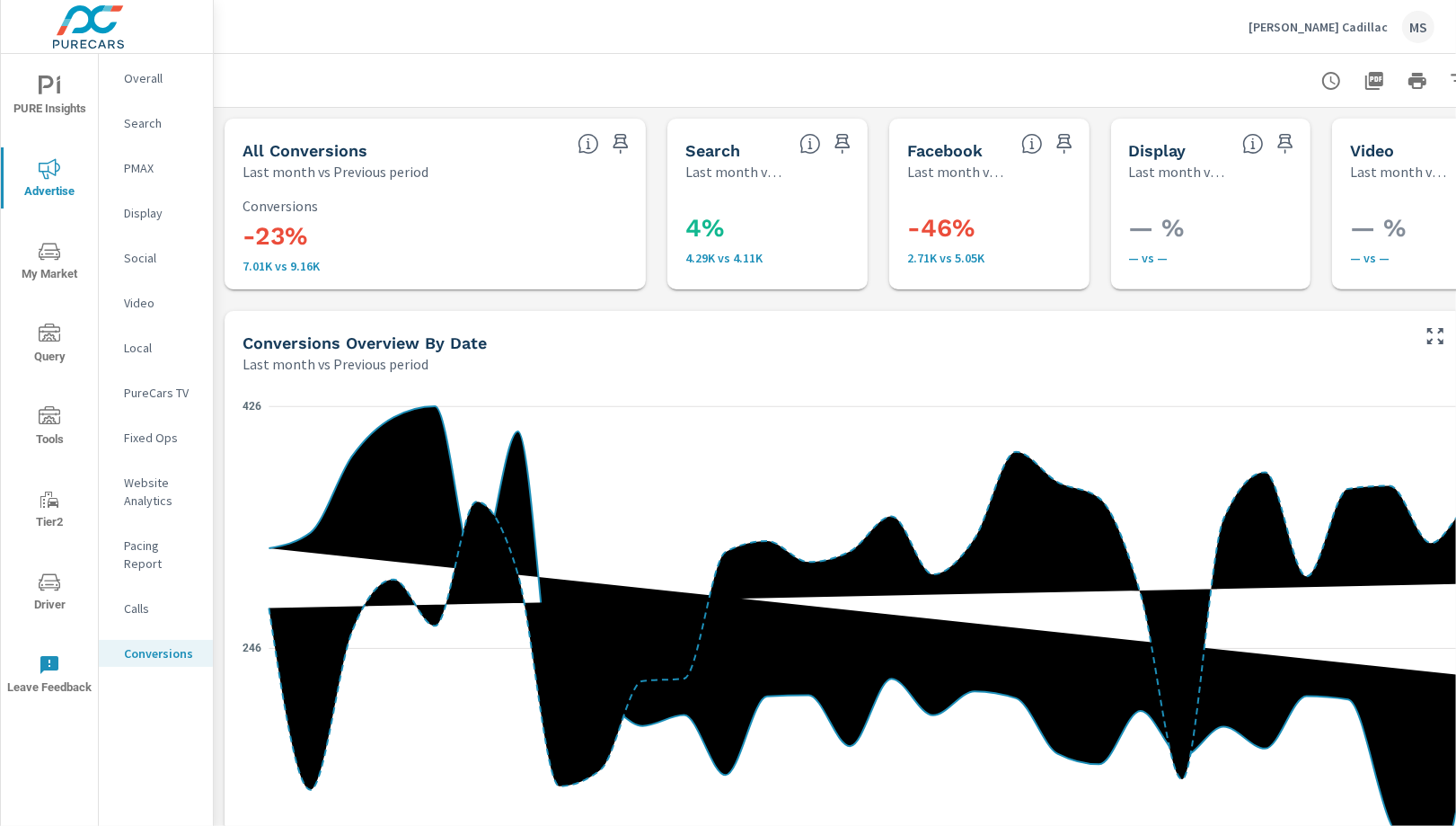
scroll to position [472, 0]
